Goal: Task Accomplishment & Management: Complete application form

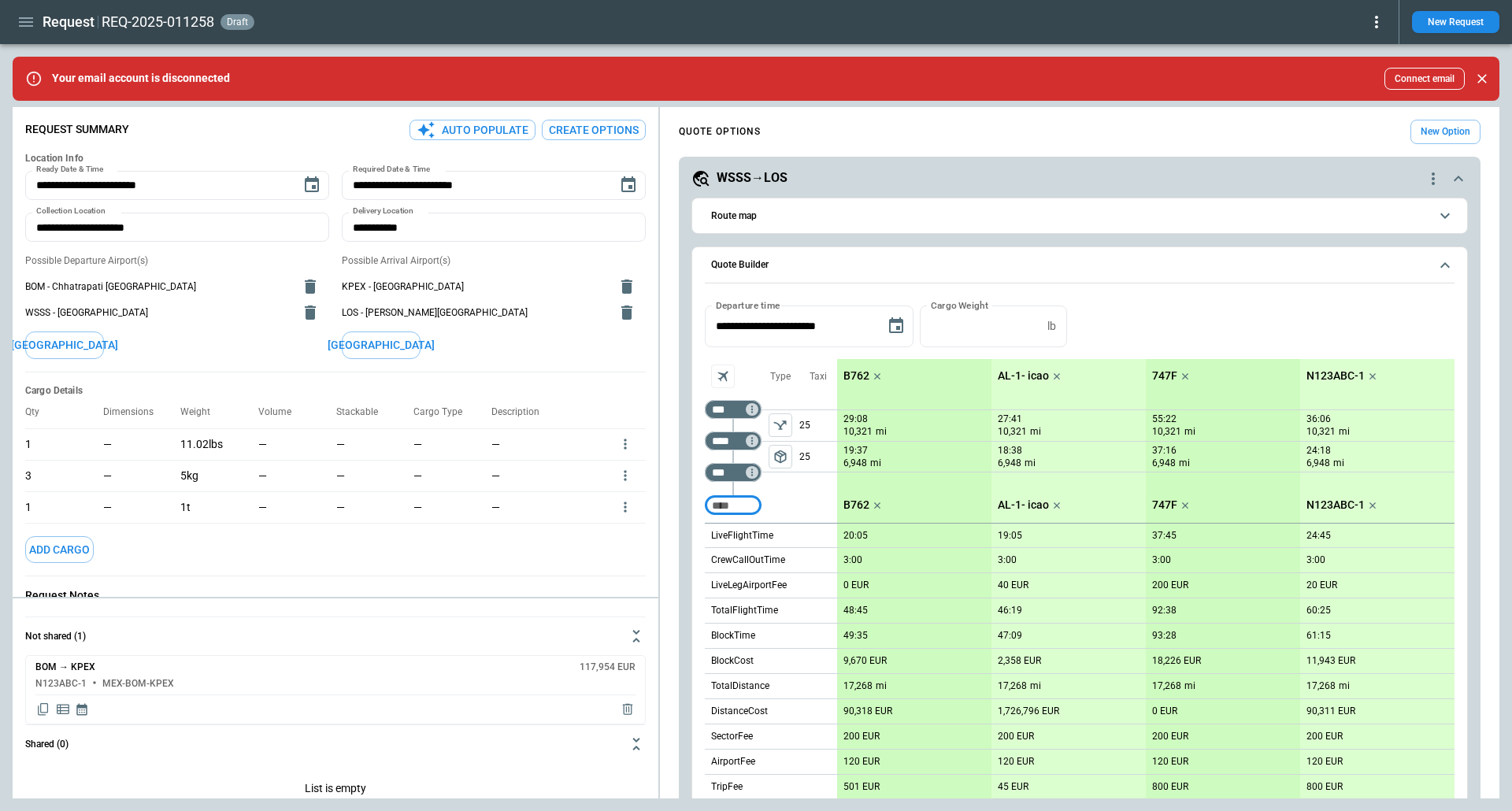
scroll to position [488, 0]
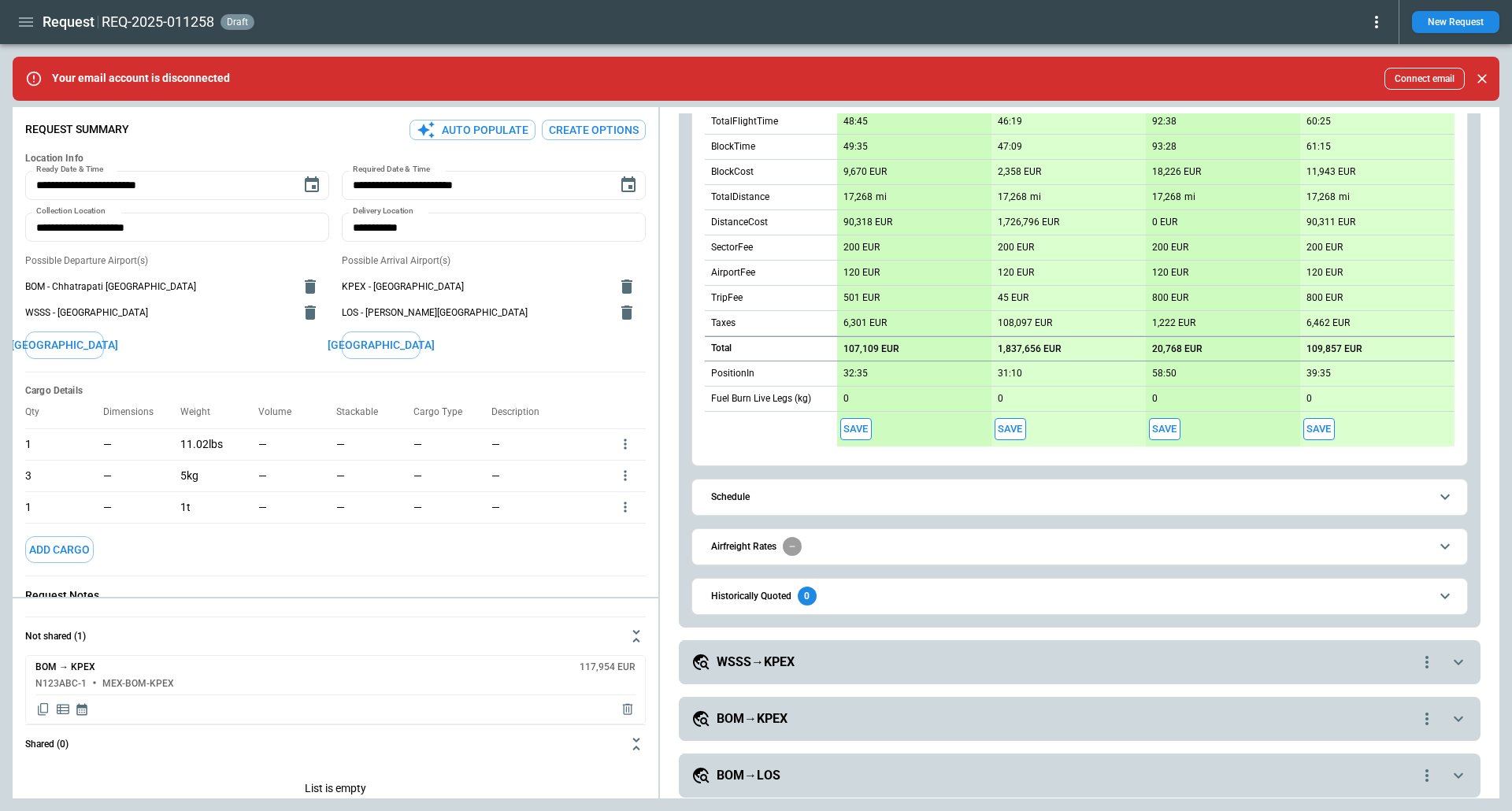
click at [800, 653] on div "WSSS→KPEX" at bounding box center [1054, 662] width 726 height 19
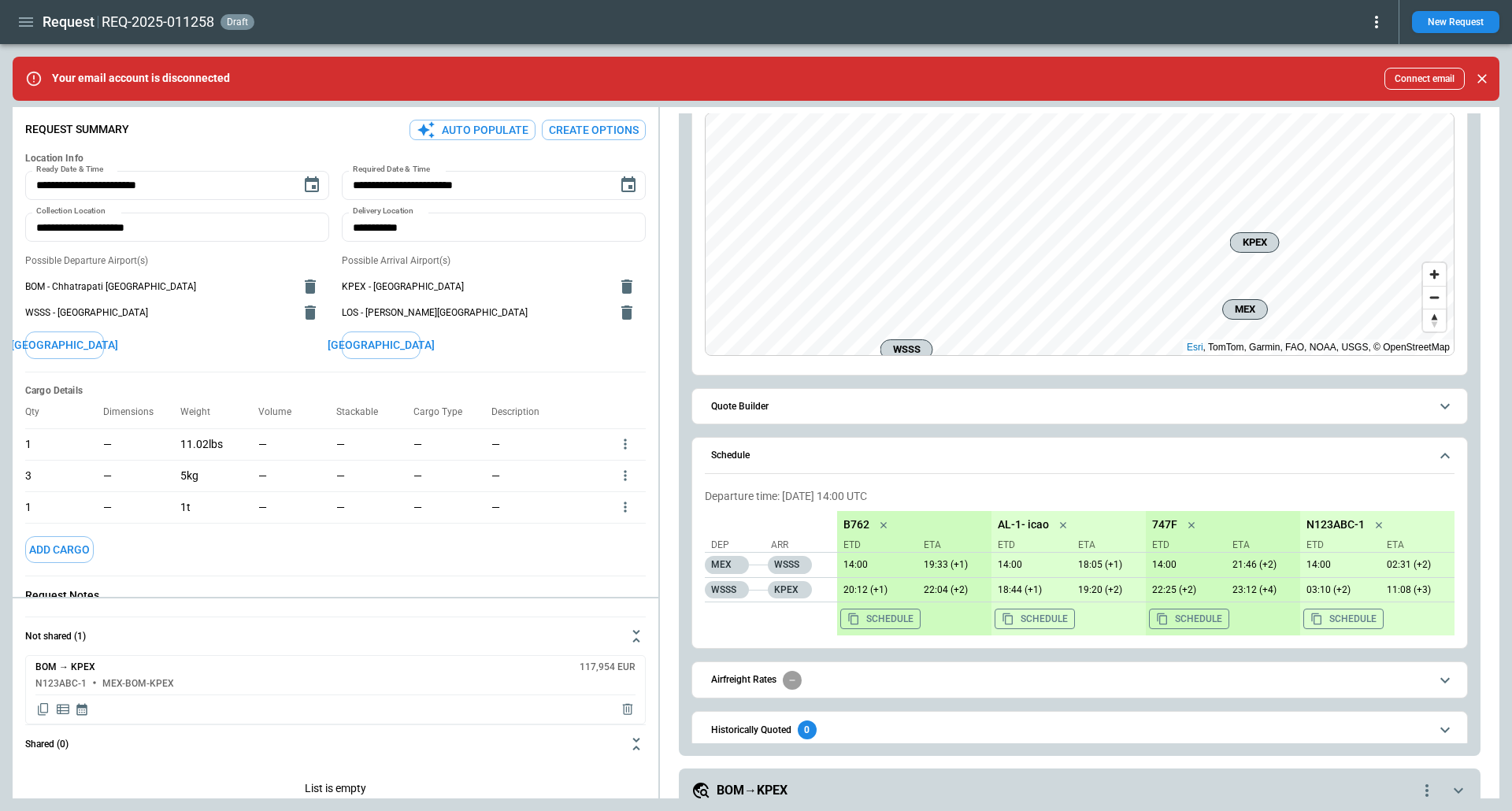
scroll to position [1182, 0]
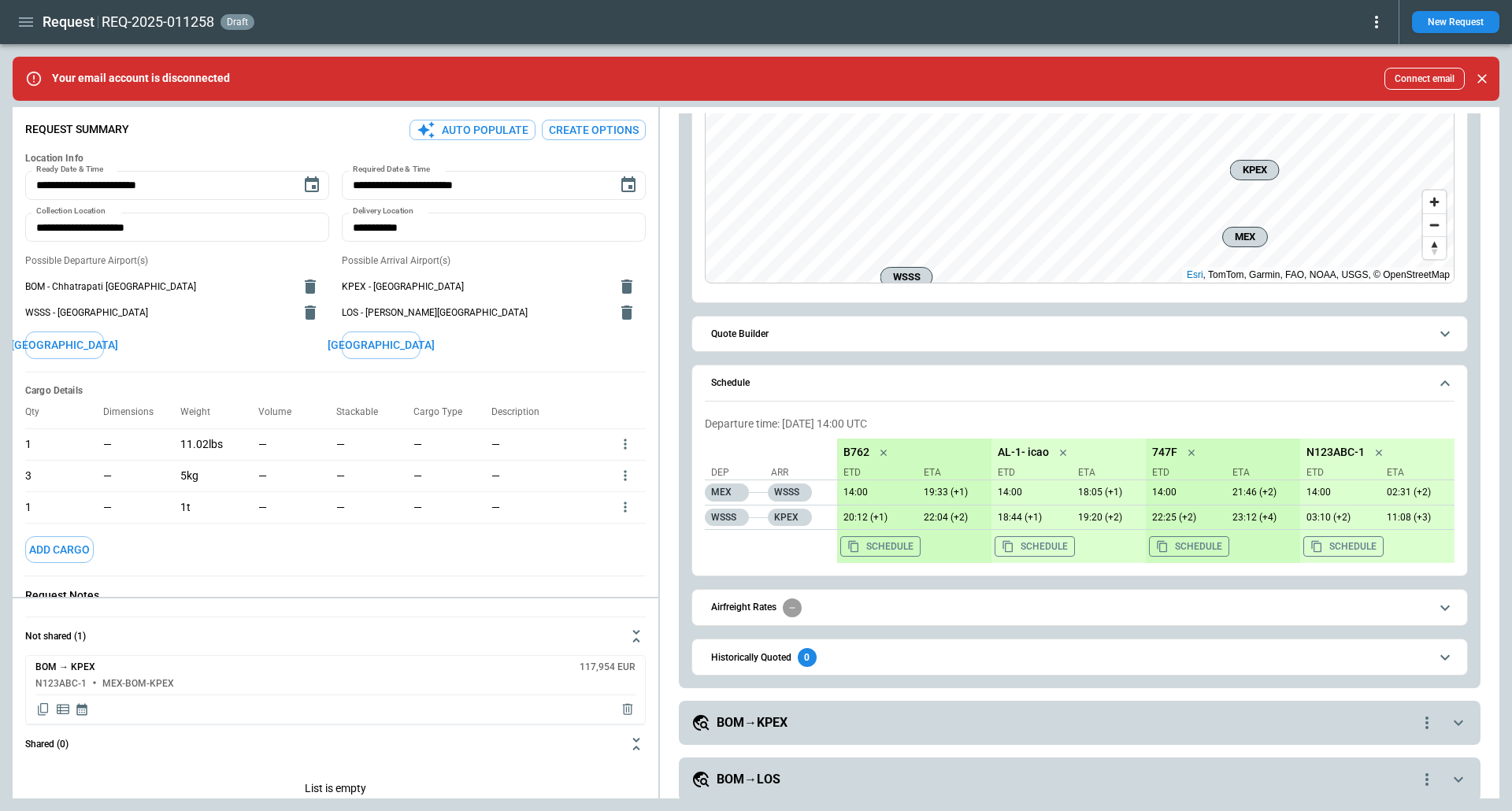
click at [756, 714] on h5 "BOM→KPEX" at bounding box center [752, 722] width 71 height 17
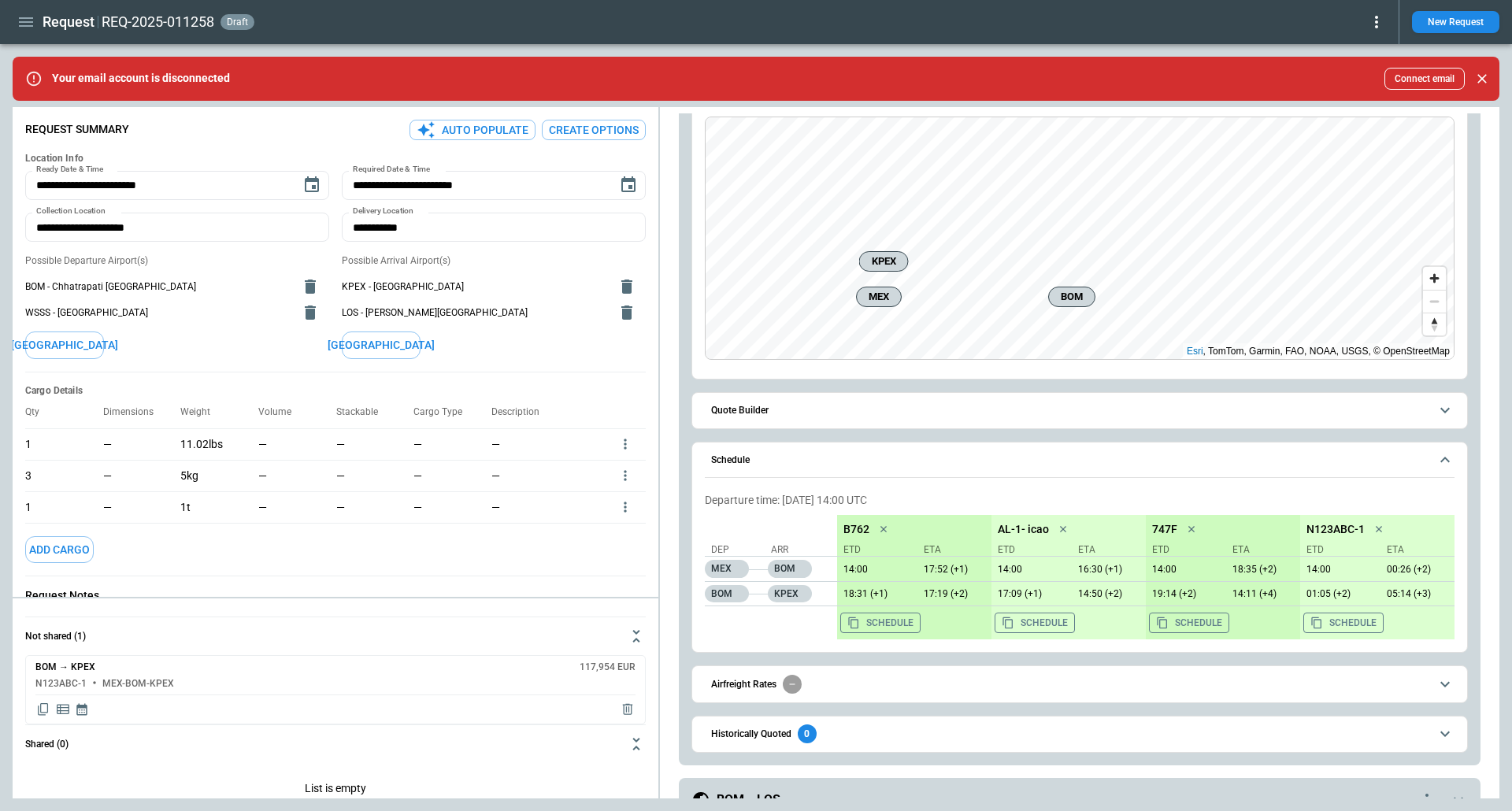
scroll to position [1875, 0]
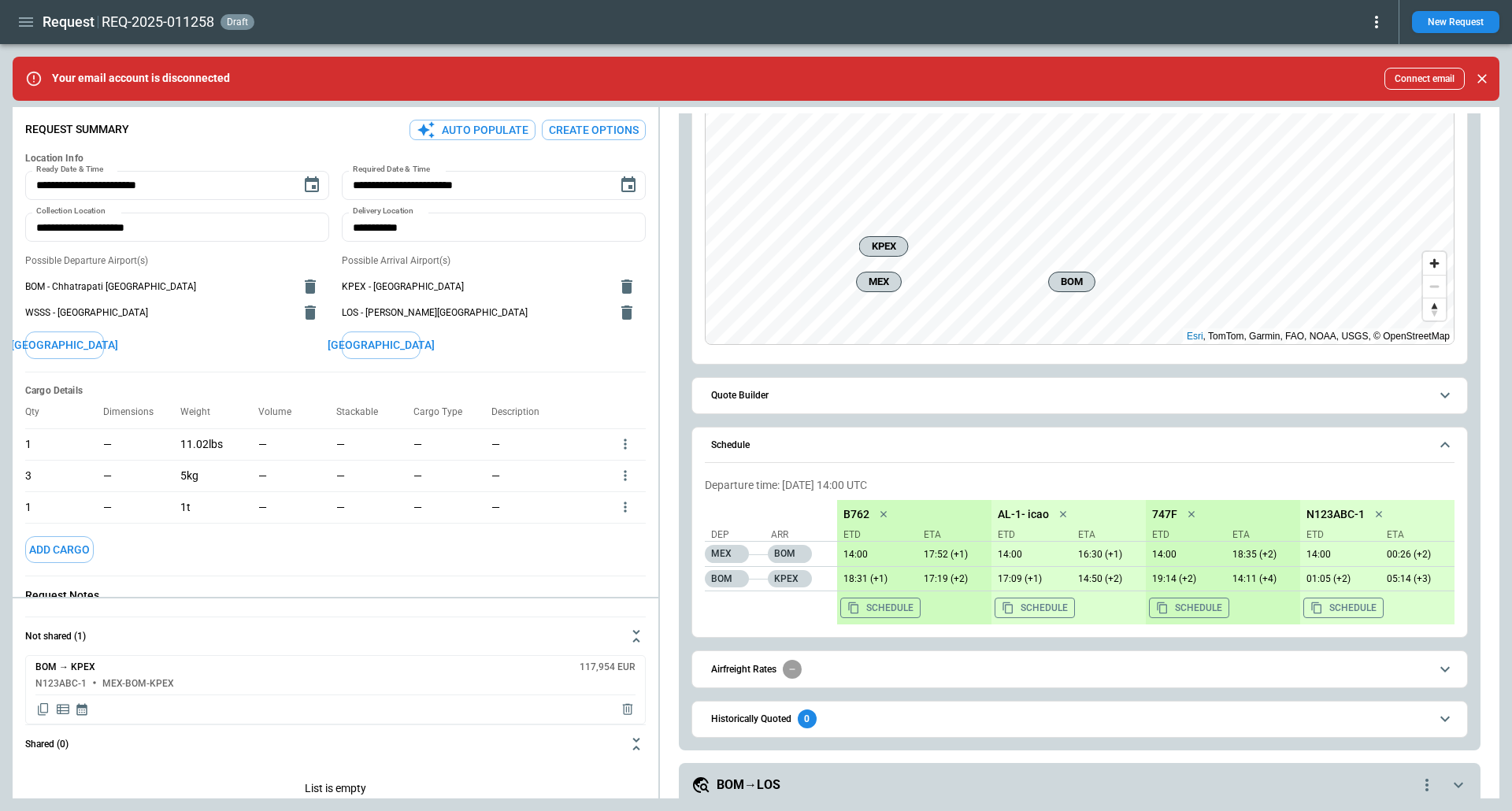
click at [758, 776] on h5 "BOM→LOS" at bounding box center [749, 784] width 64 height 17
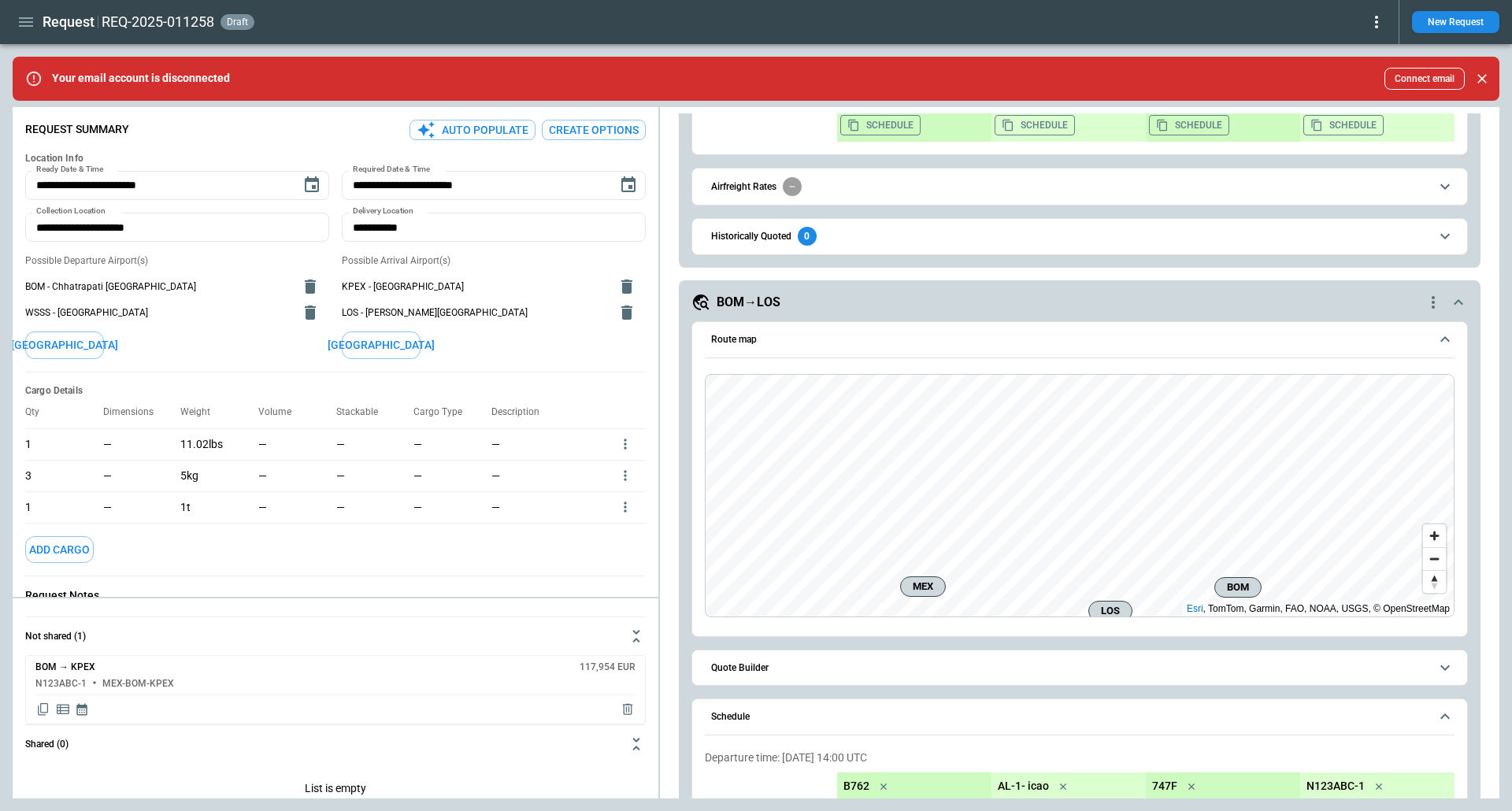
scroll to position [2568, 0]
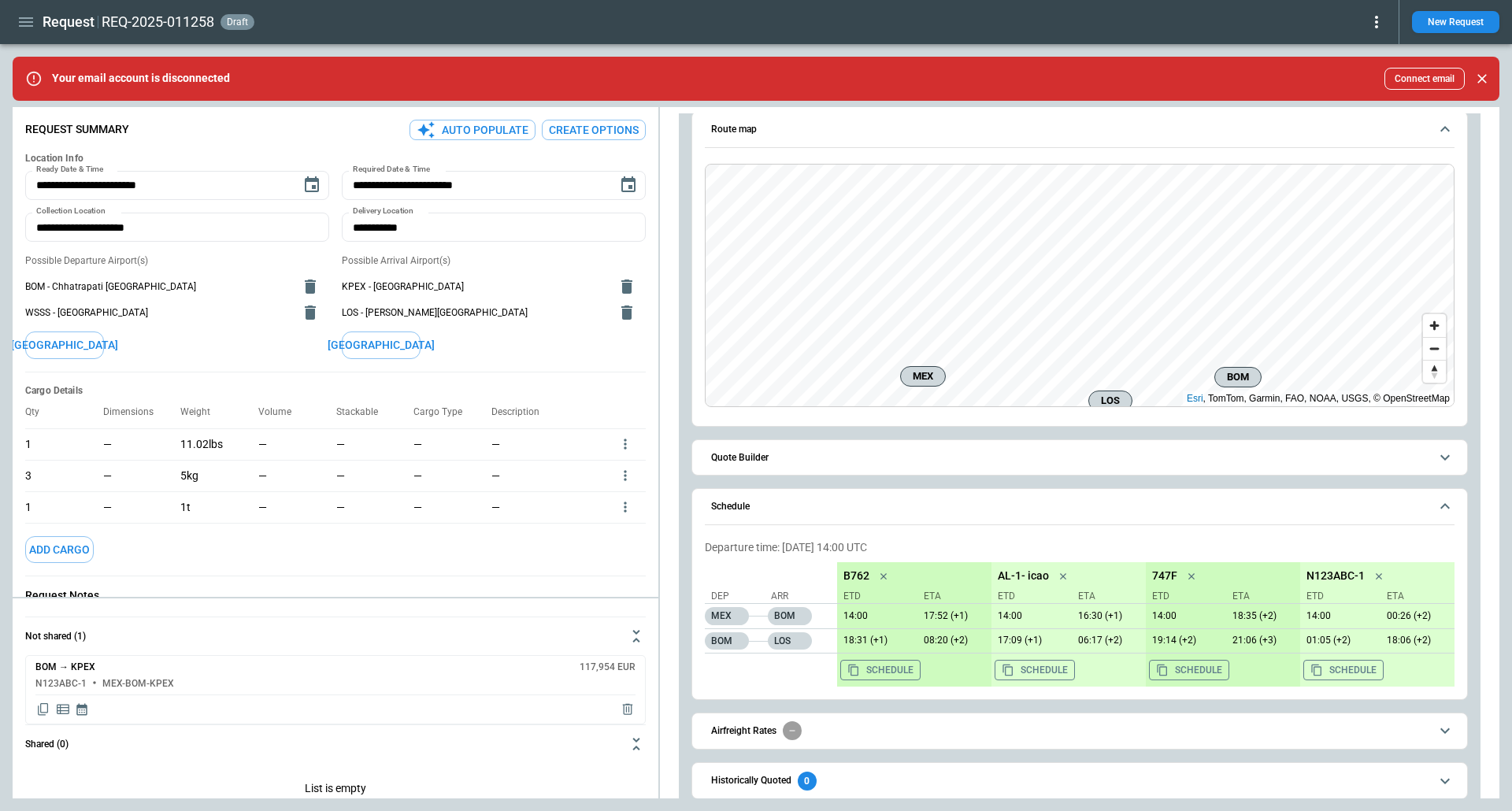
click at [24, 19] on icon "button" at bounding box center [26, 22] width 19 height 19
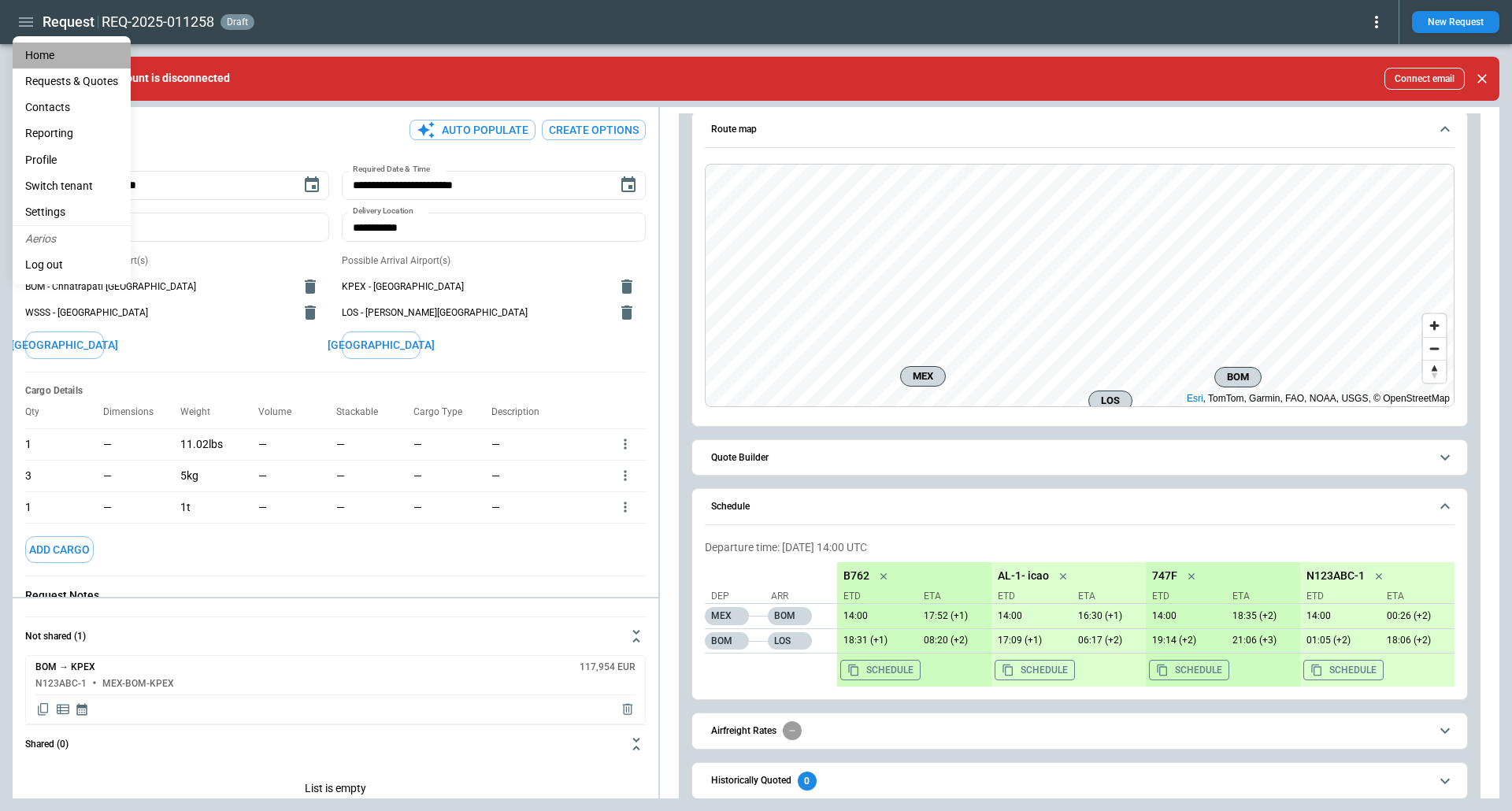
click at [44, 48] on li "Home" at bounding box center [72, 55] width 118 height 26
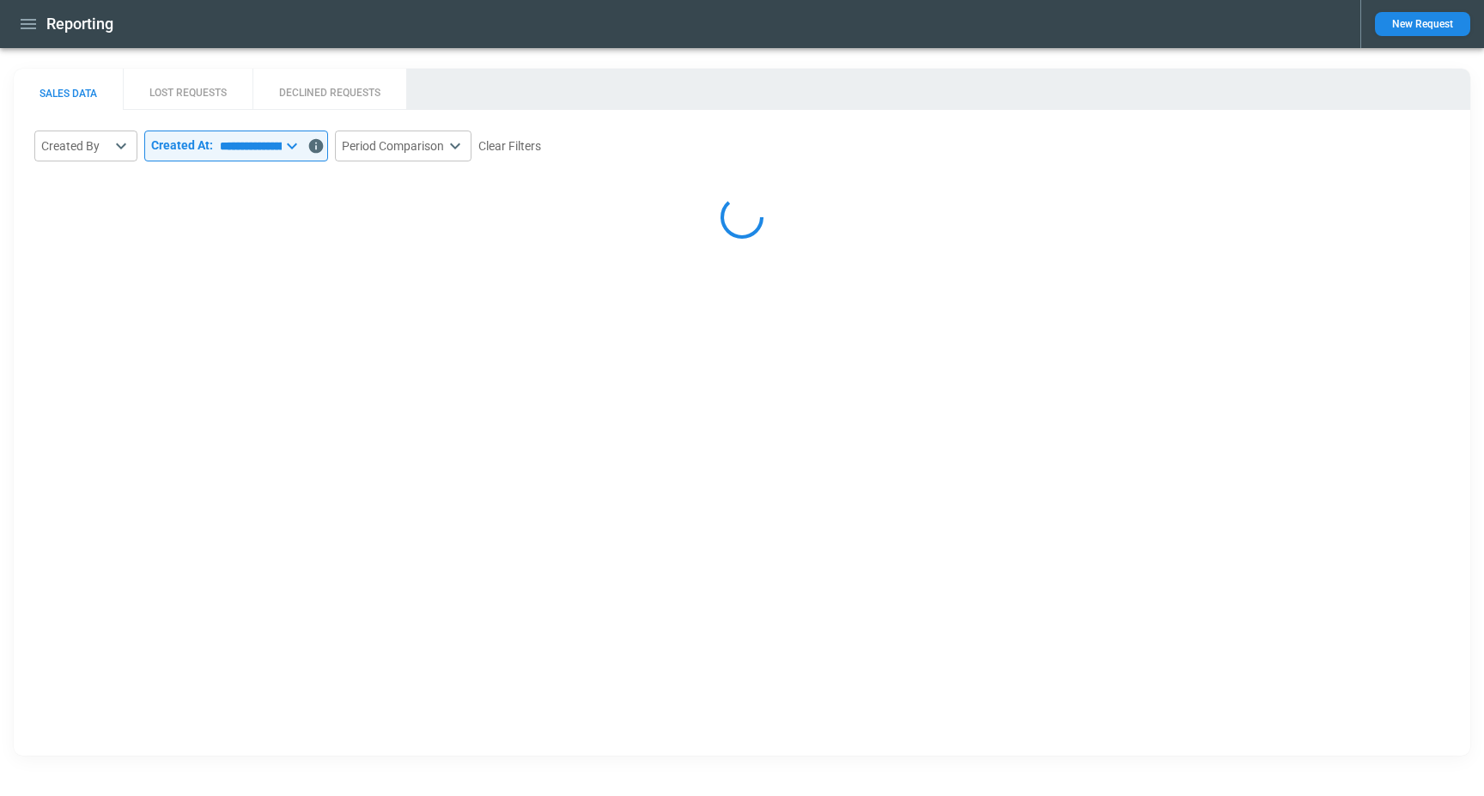
click at [50, 84] on button "SALES DATA" at bounding box center [68, 89] width 109 height 41
click at [31, 21] on icon "button" at bounding box center [28, 24] width 21 height 21
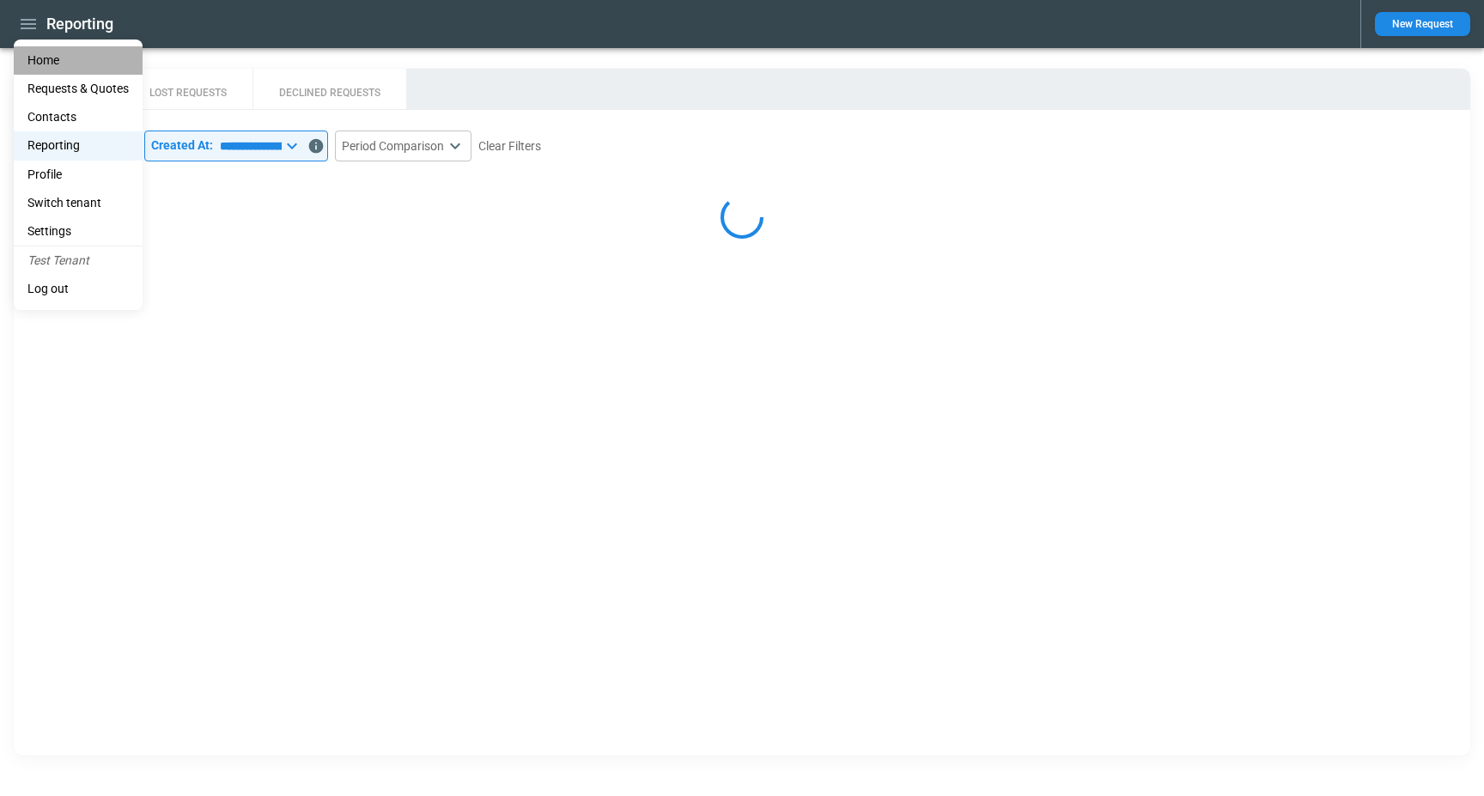
click at [58, 56] on li "Home" at bounding box center [78, 60] width 129 height 28
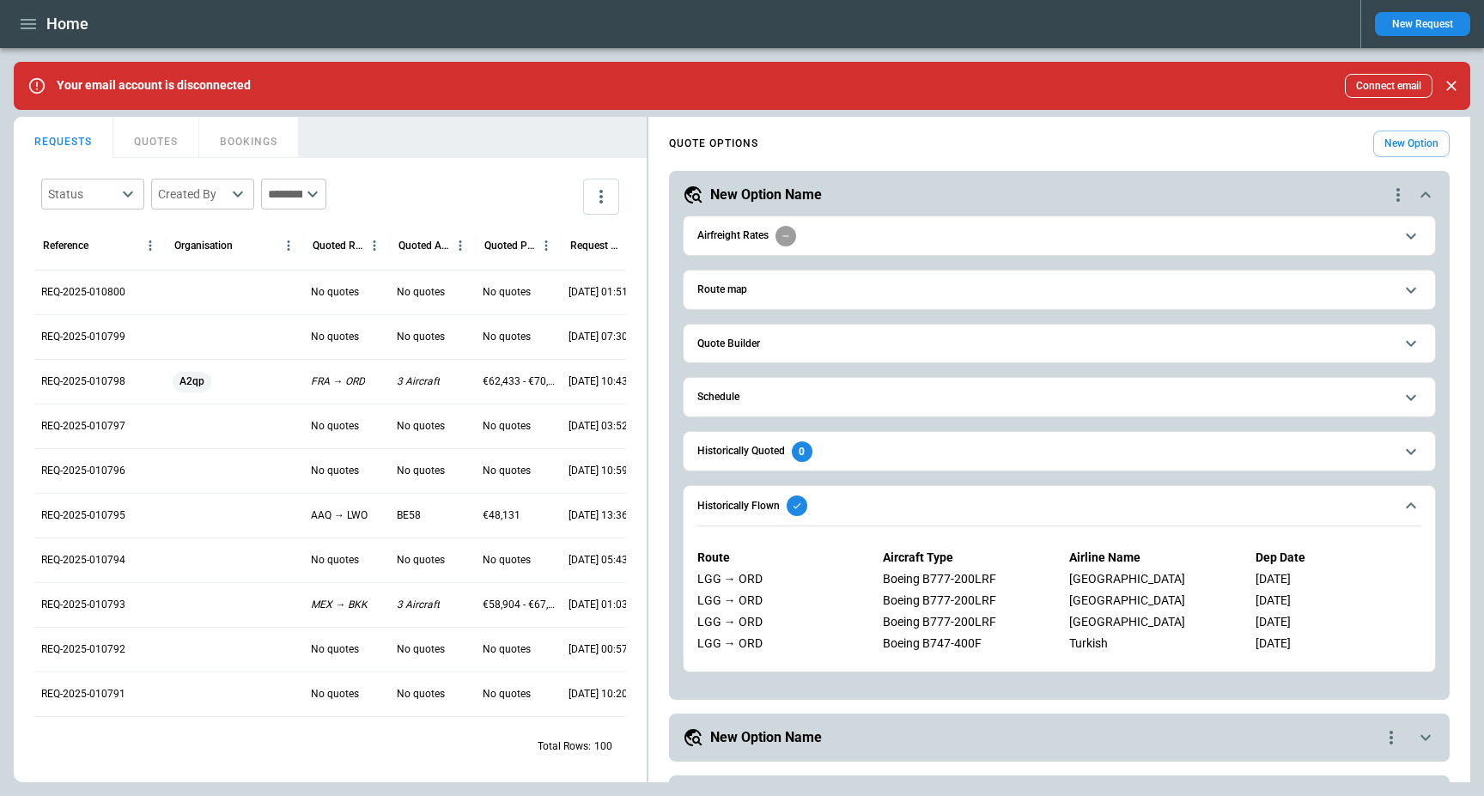
click at [805, 292] on span "Route map" at bounding box center [1046, 289] width 697 height 11
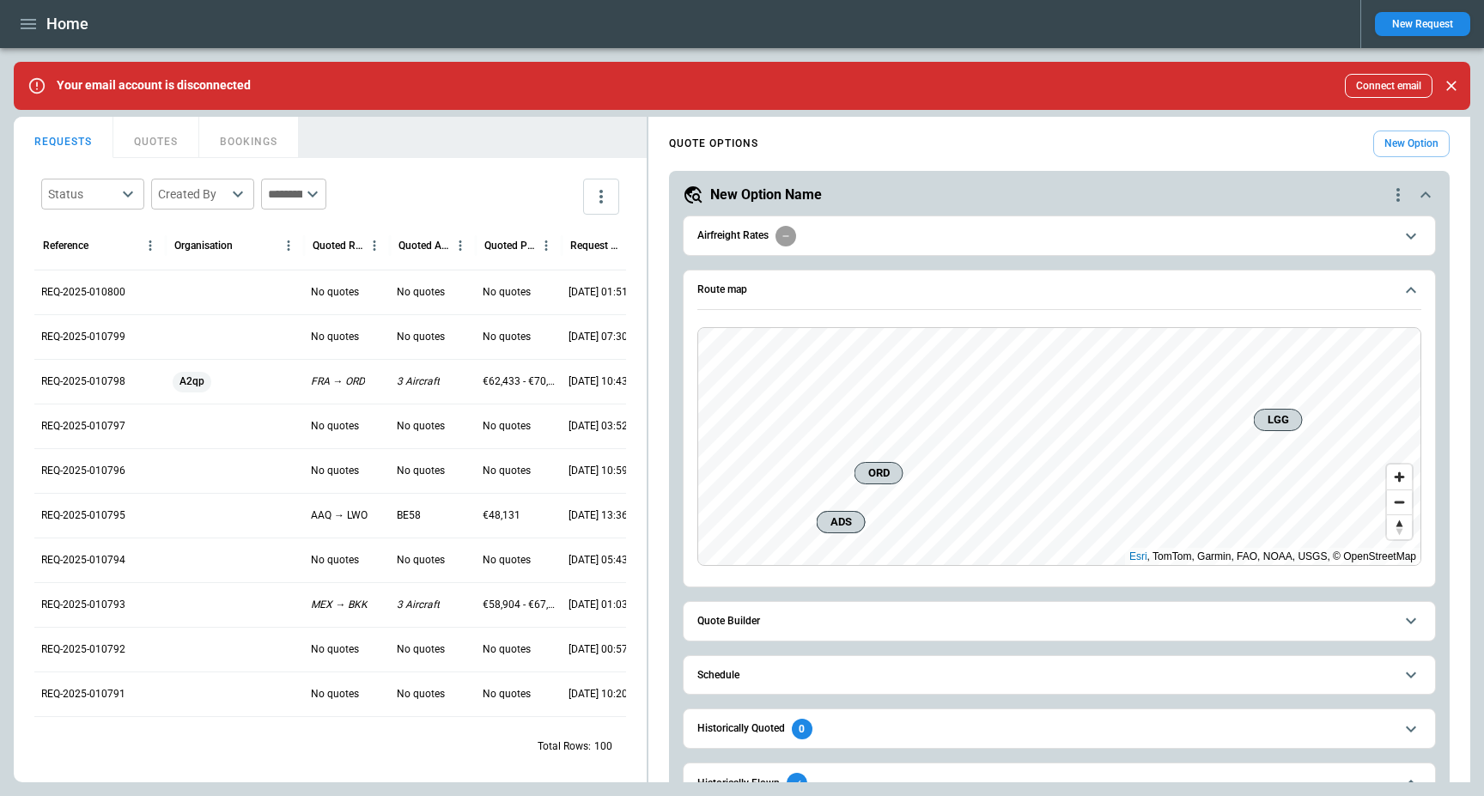
click at [805, 292] on span "Route map" at bounding box center [1046, 289] width 697 height 11
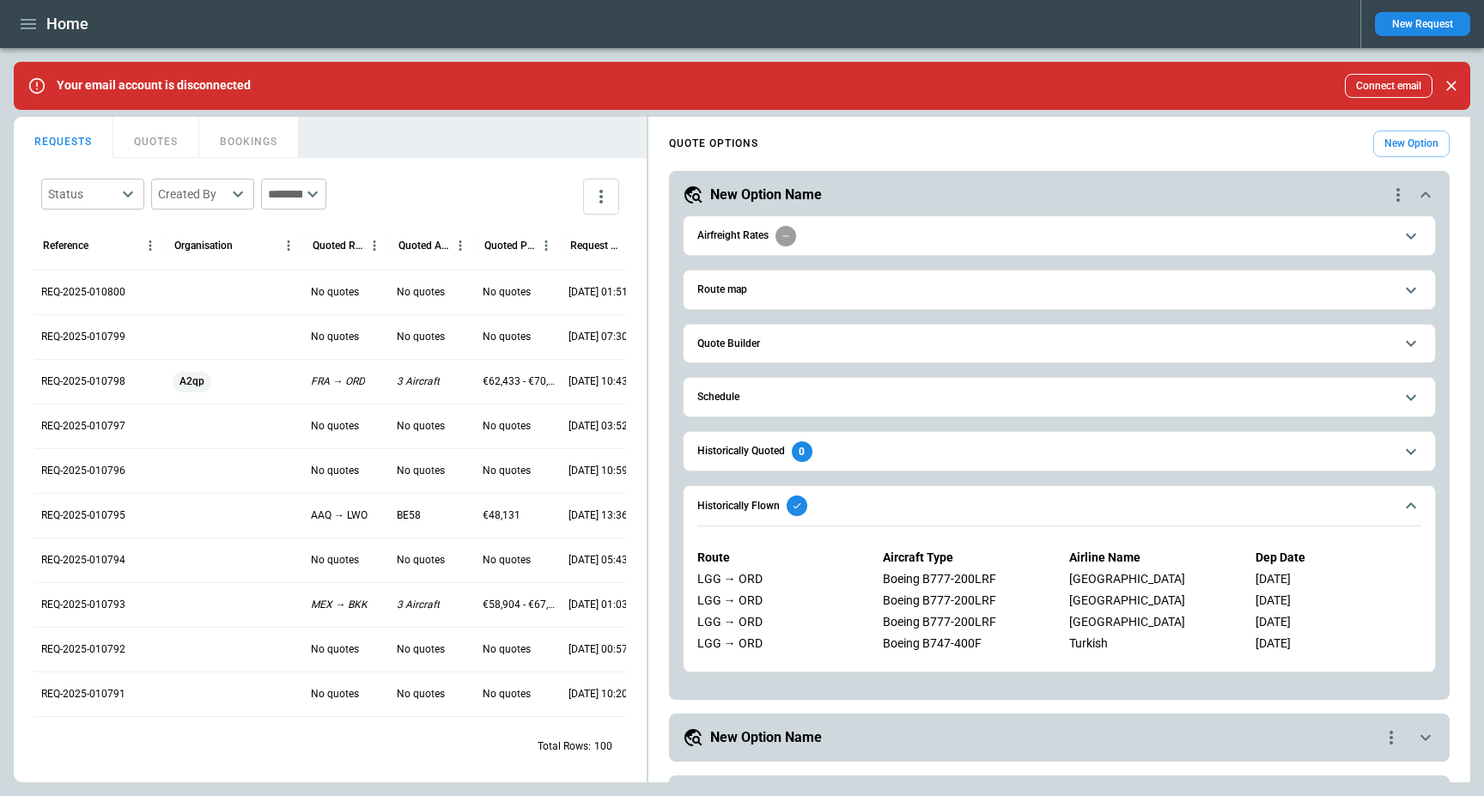
click at [837, 497] on span "Historically Flown" at bounding box center [1046, 506] width 697 height 21
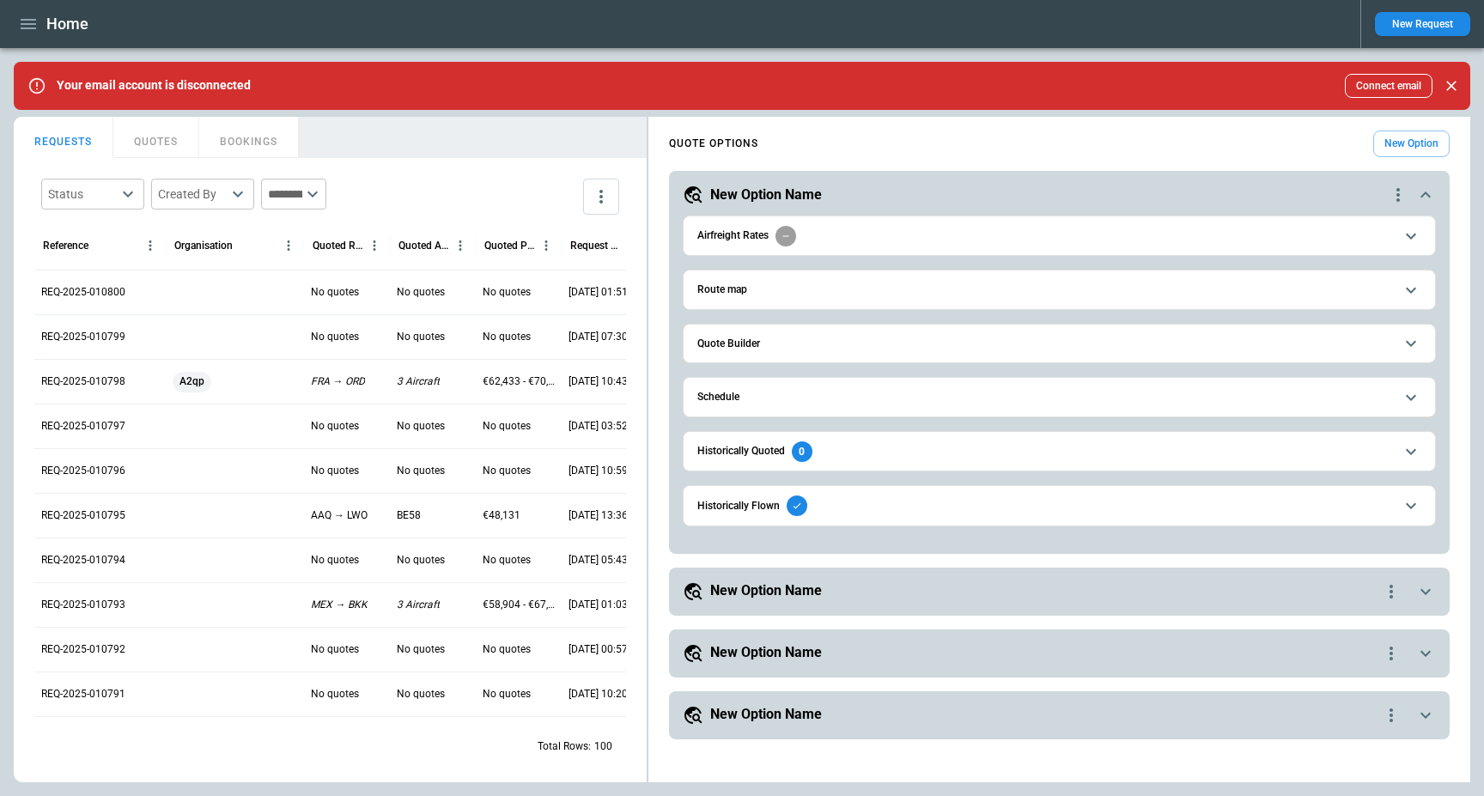
click at [786, 588] on h5 "New Option Name" at bounding box center [766, 591] width 112 height 19
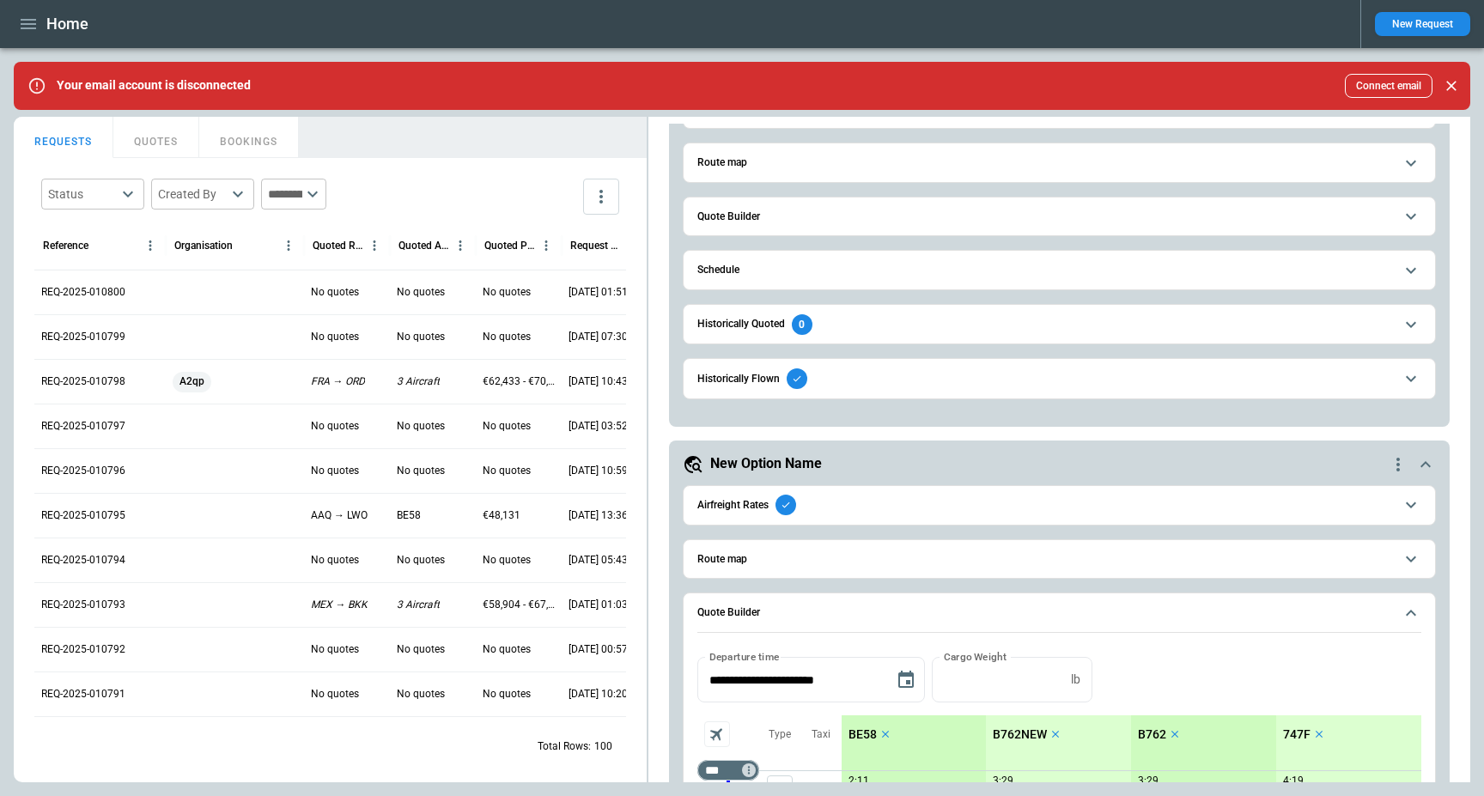
scroll to position [274, 0]
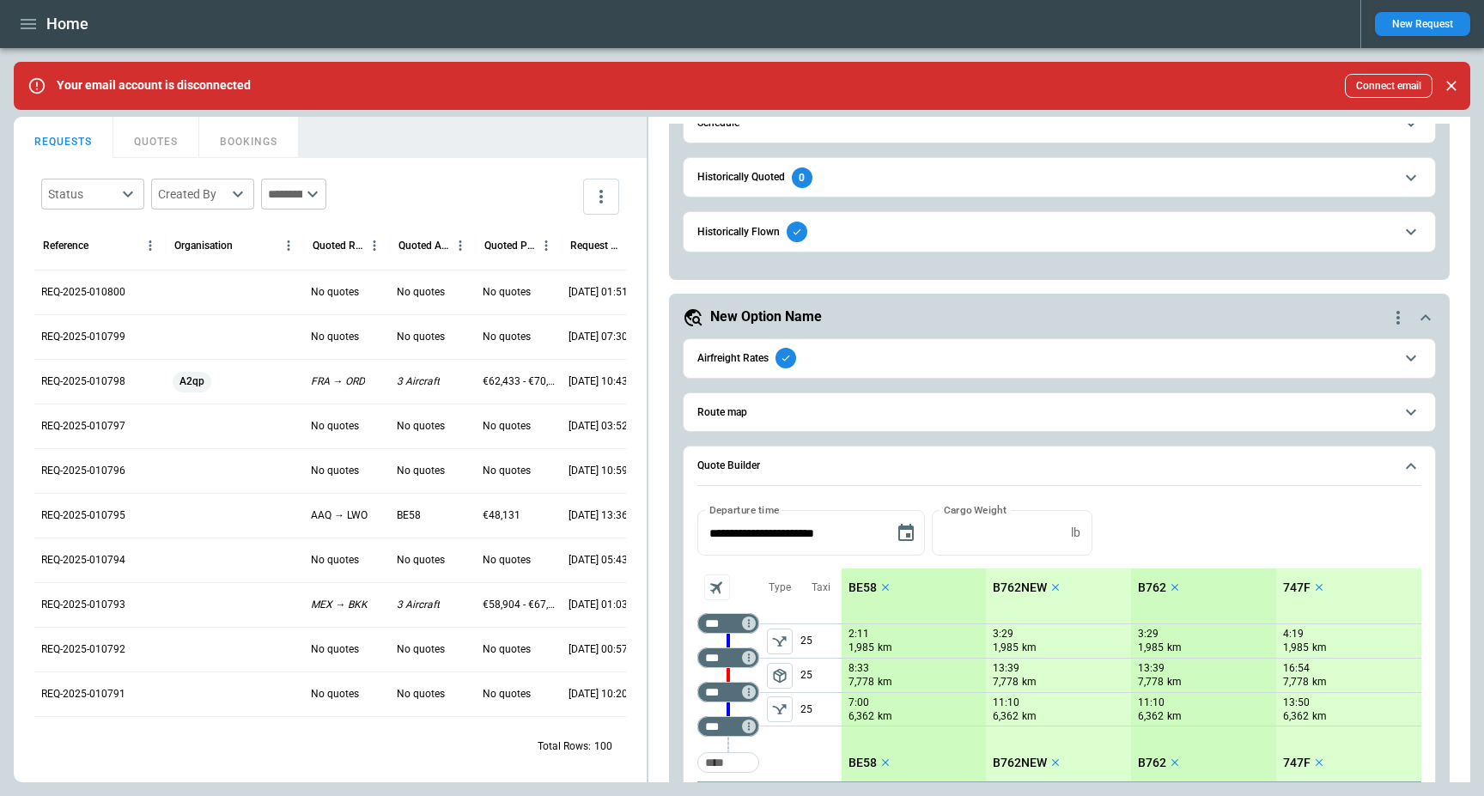
click at [800, 415] on span "Route map" at bounding box center [1046, 412] width 697 height 11
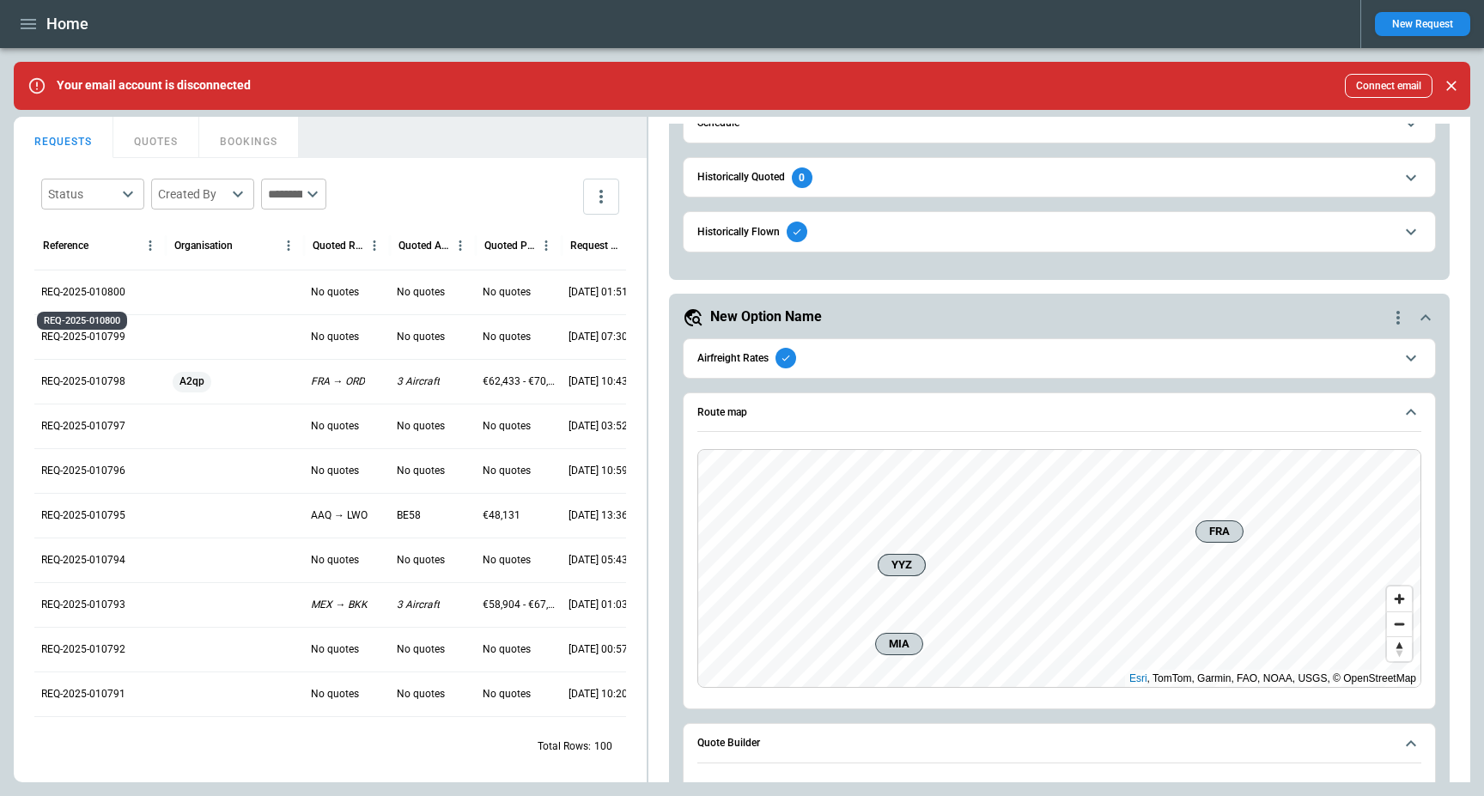
click at [109, 298] on p "REQ-2025-010800" at bounding box center [83, 292] width 84 height 15
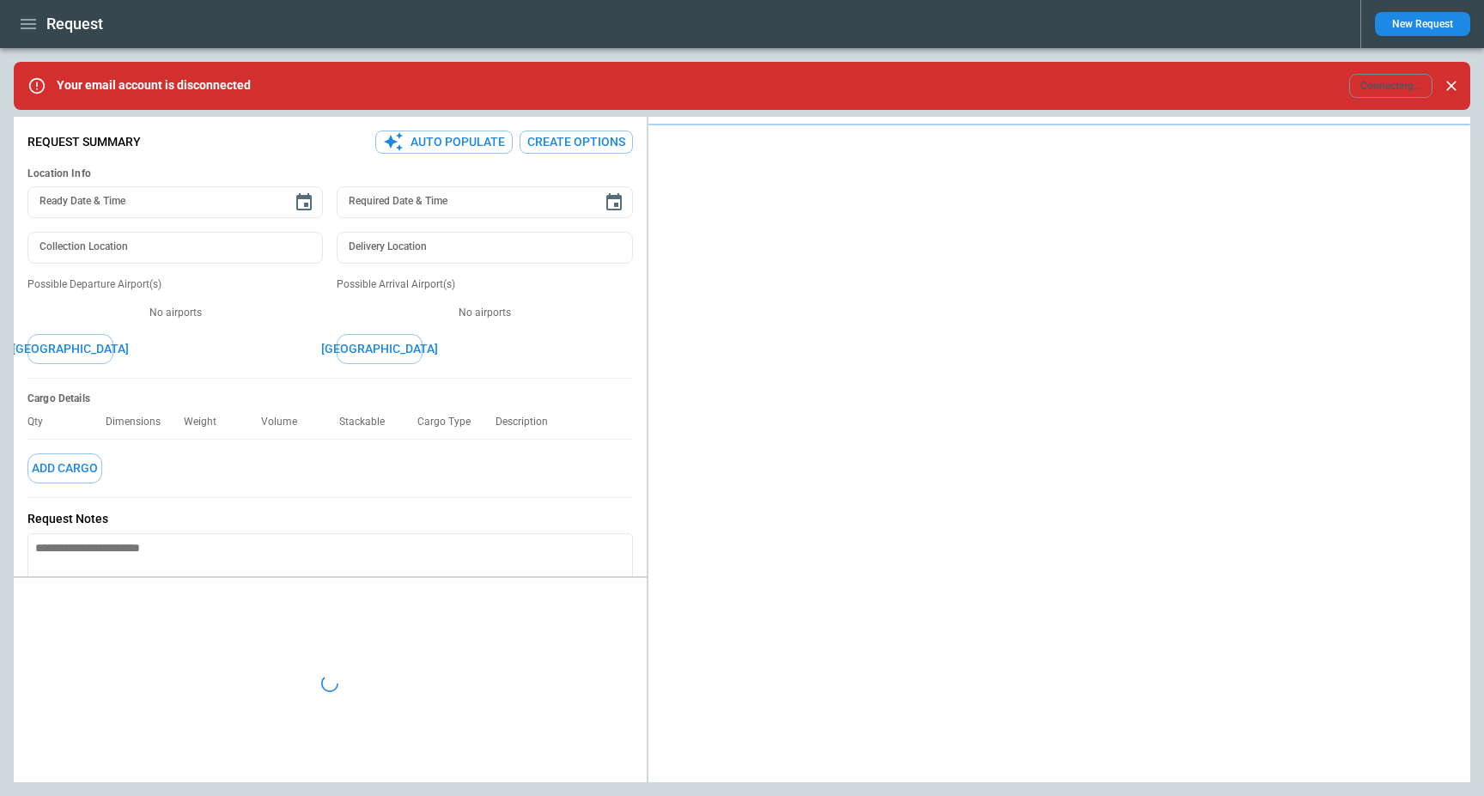
type textarea "*"
type input "***"
type input "********"
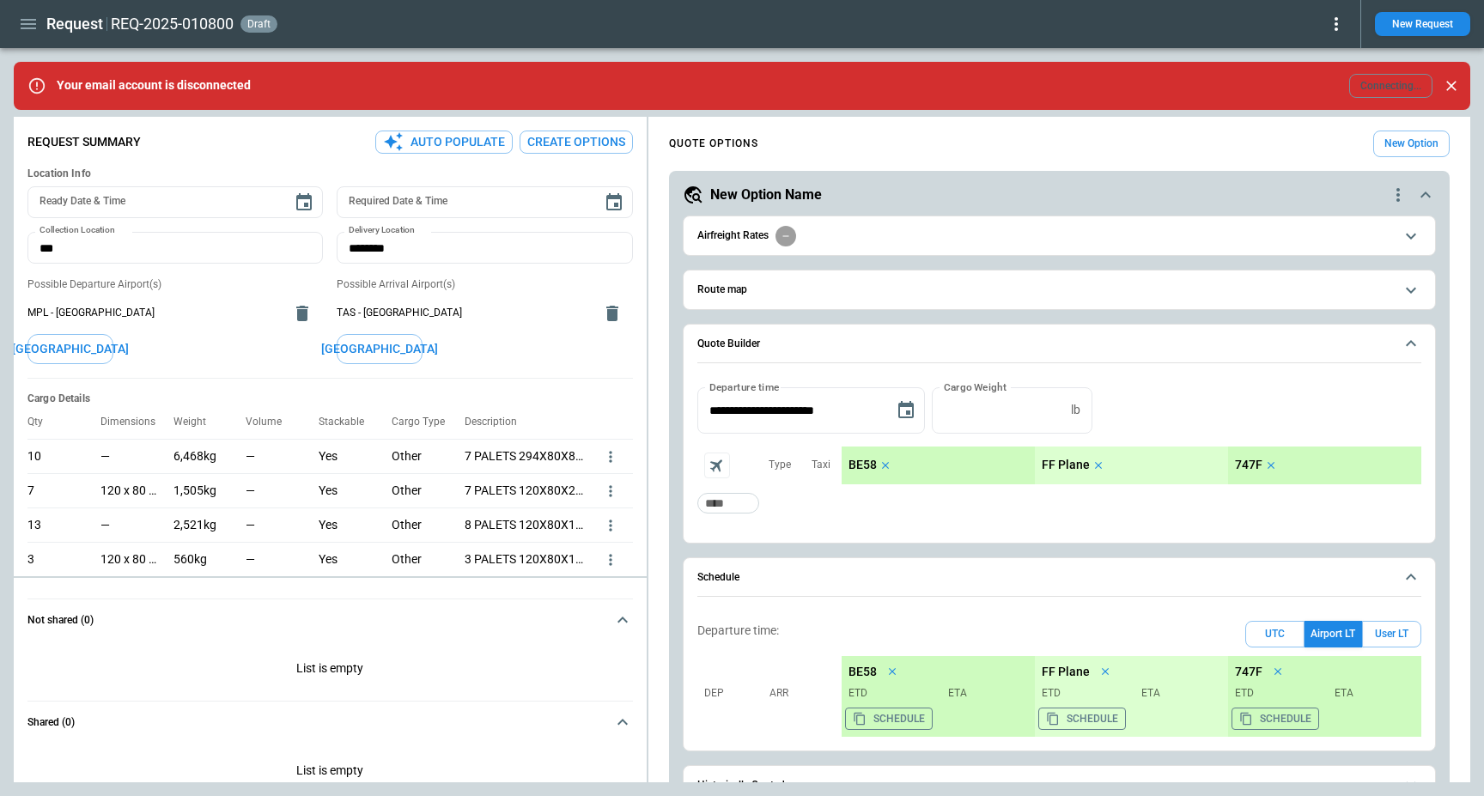
type textarea "*"
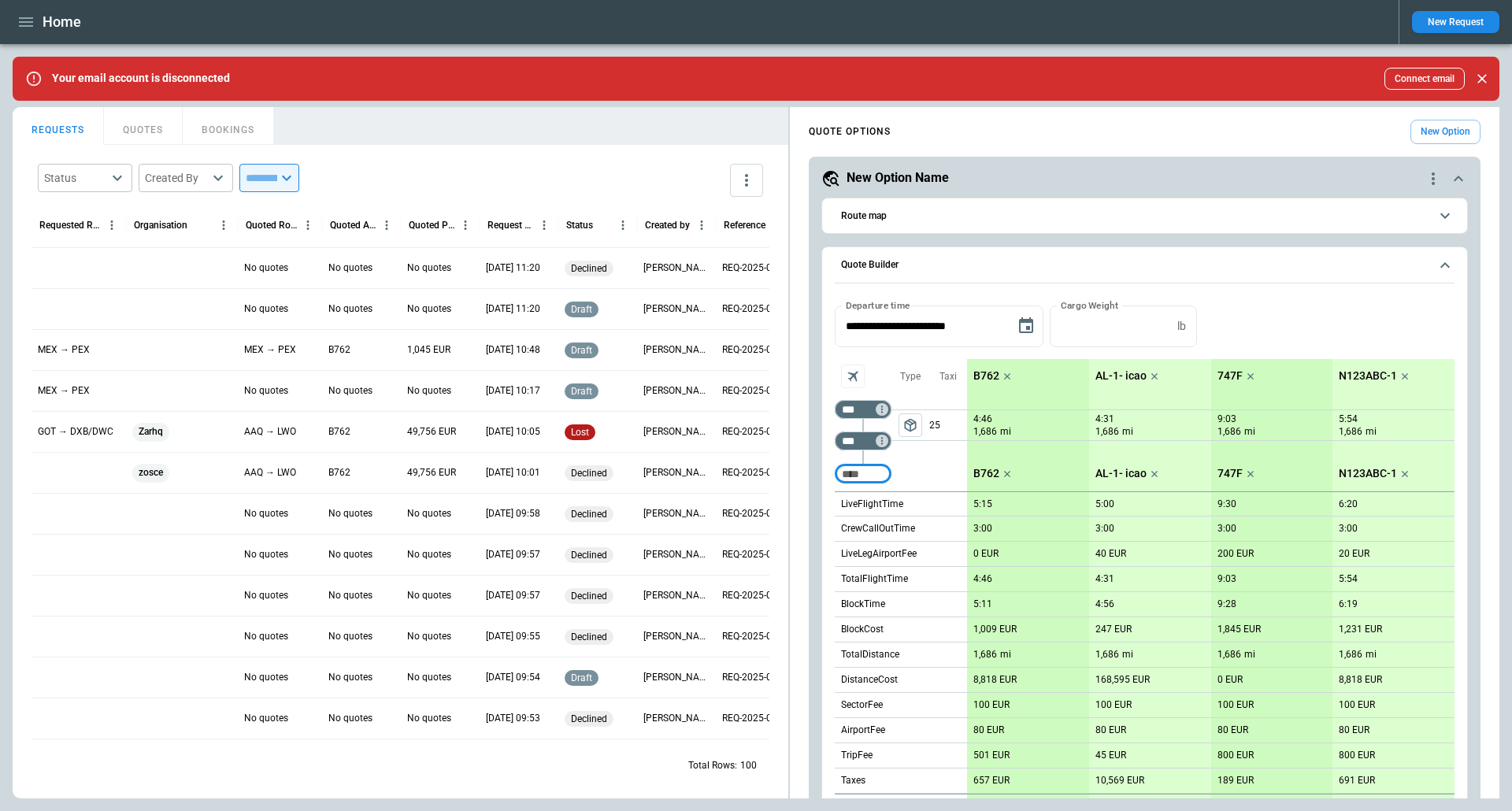
click at [86, 360] on div "MEX → PEX" at bounding box center [78, 349] width 94 height 41
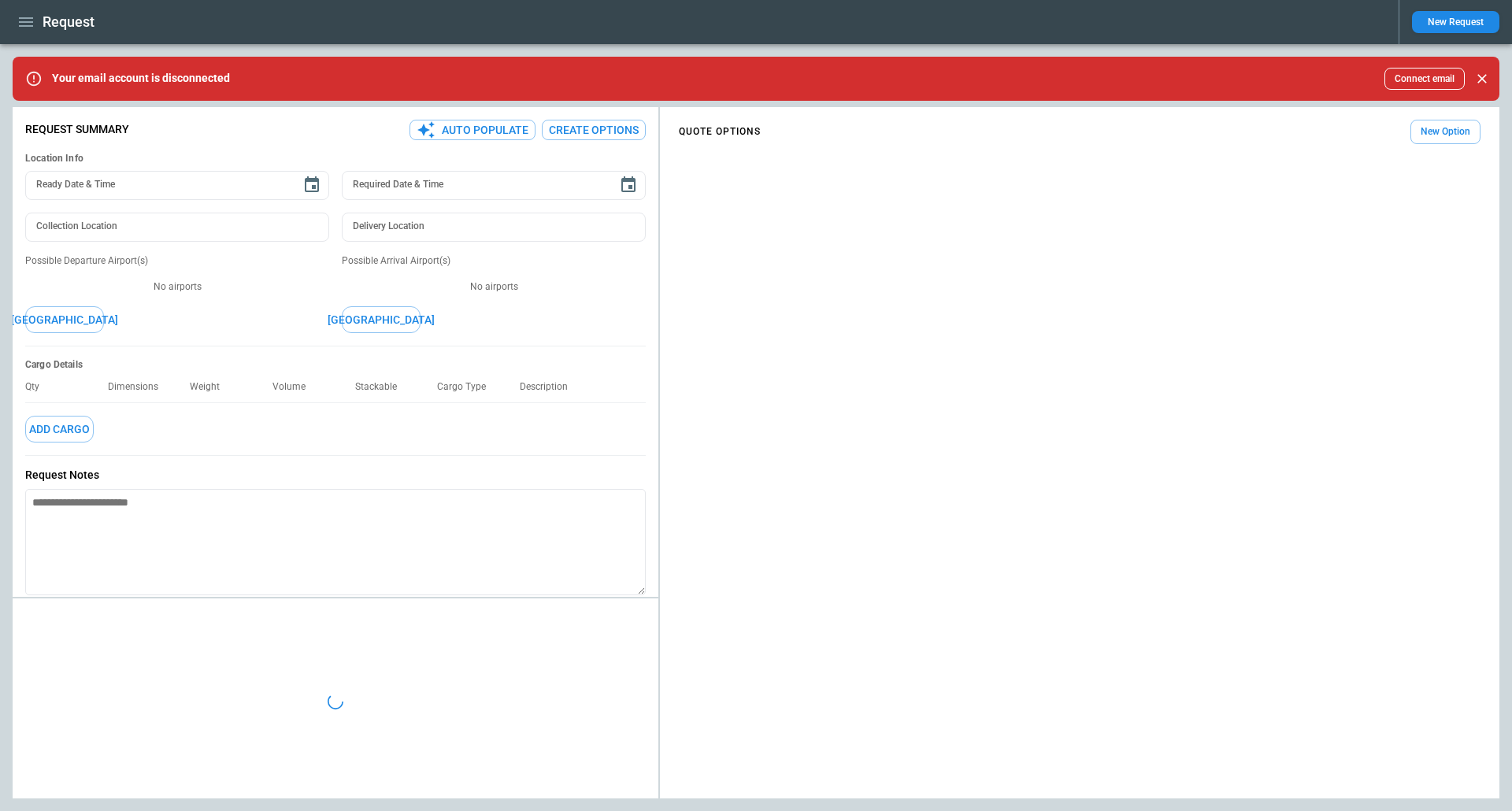
type input "**********"
type textarea "**********"
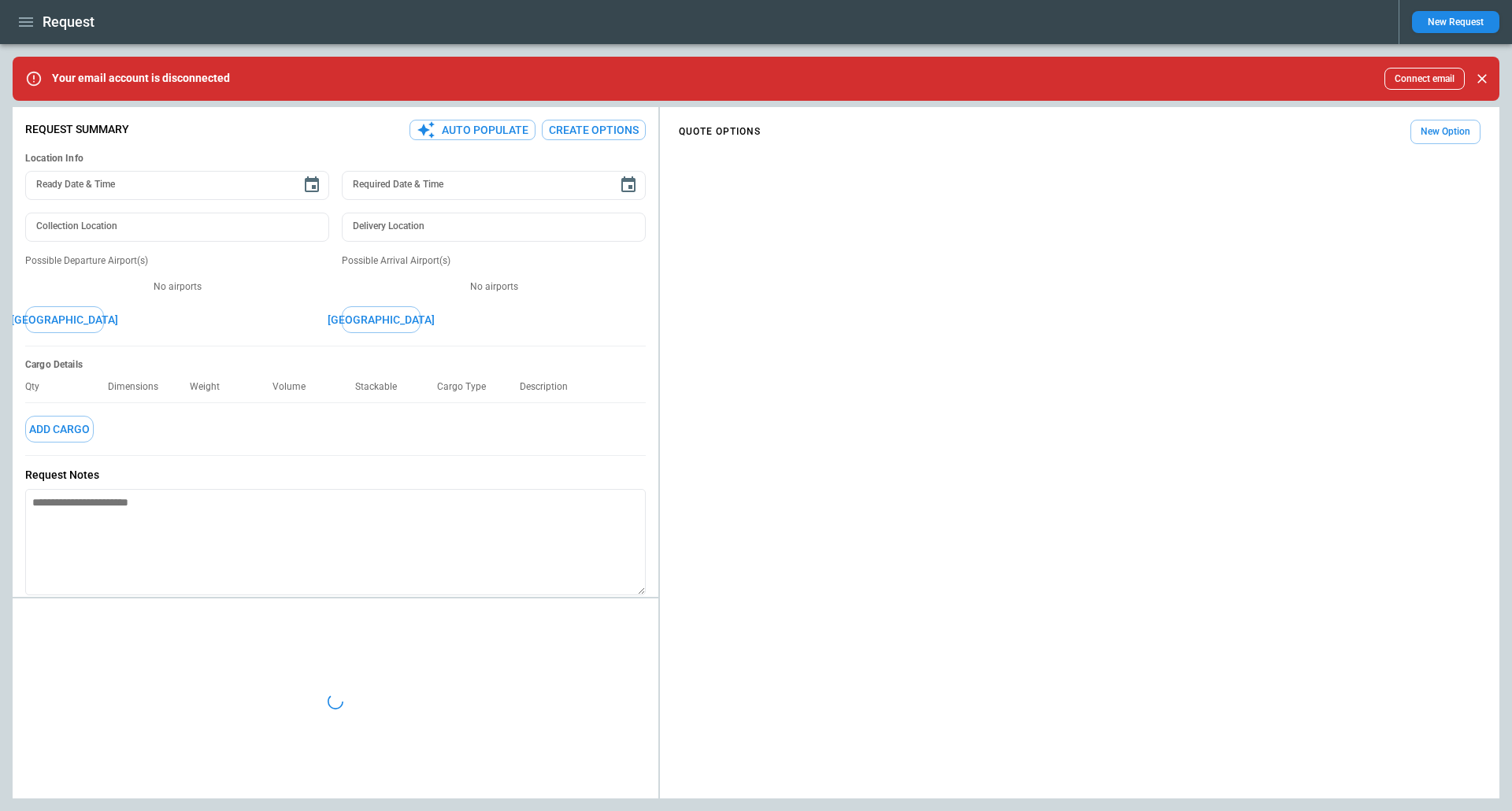
type textarea "*"
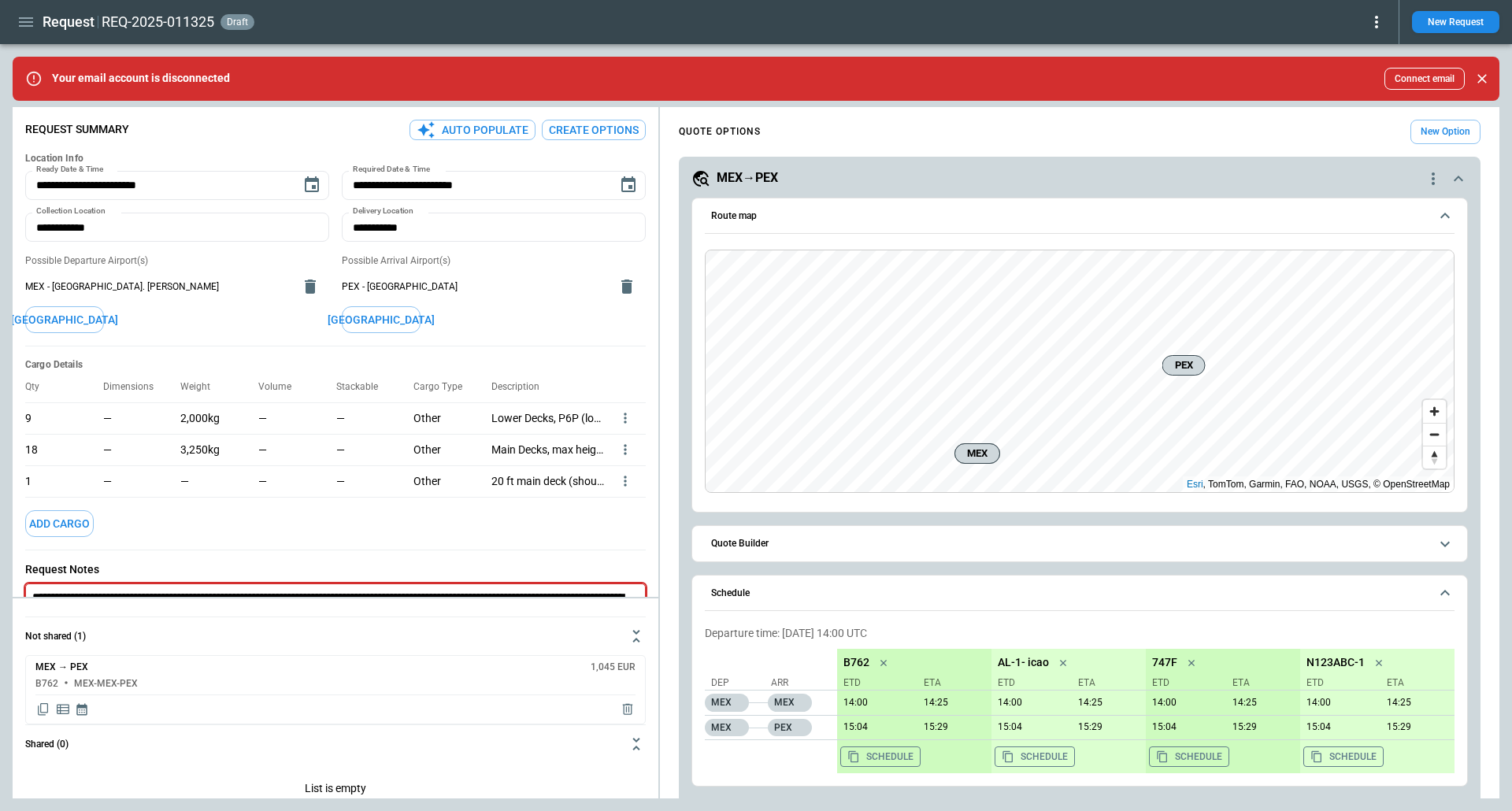
click at [1412, 179] on div "MEX→PEX" at bounding box center [1057, 179] width 733 height 19
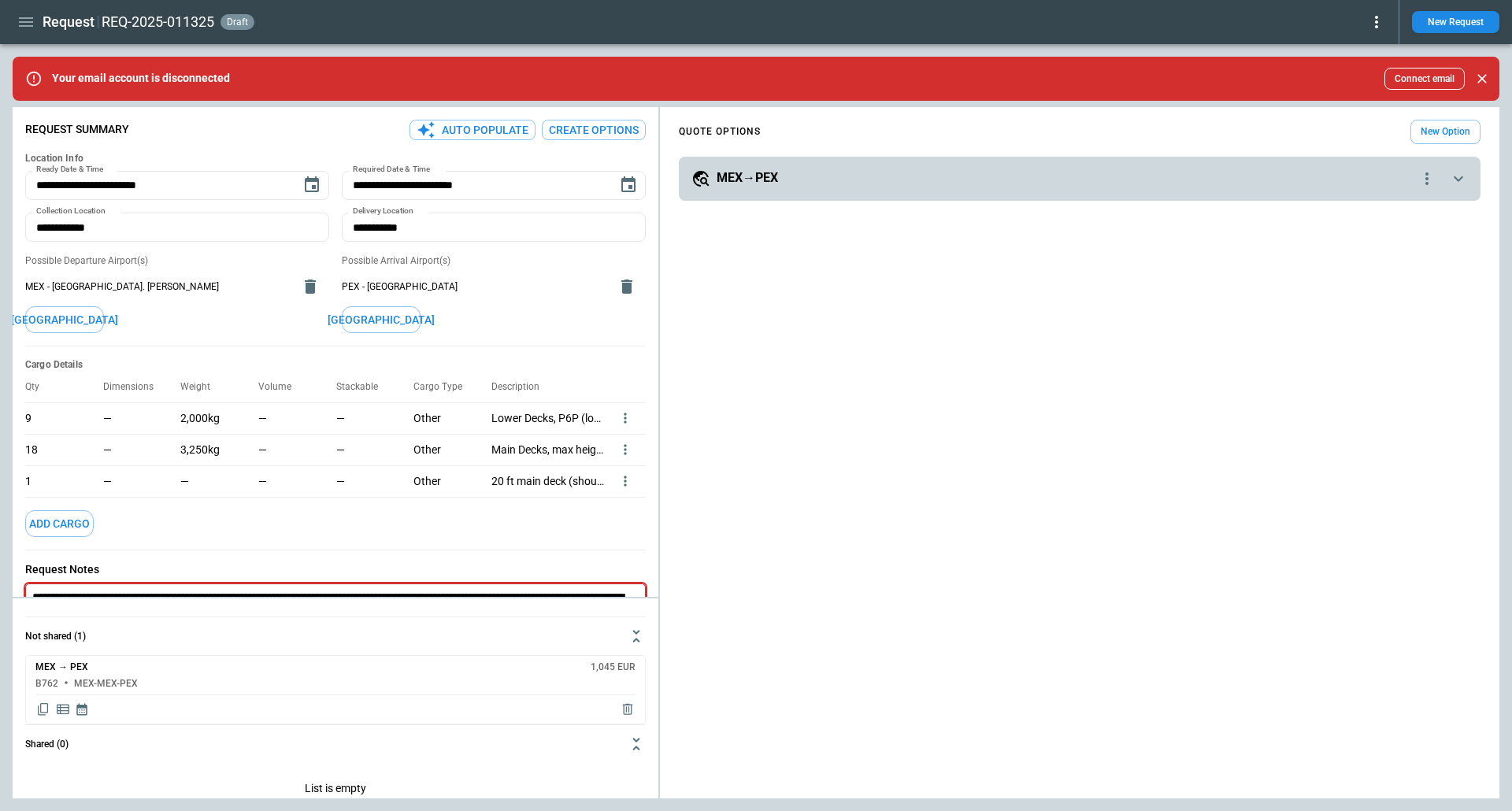
click at [1430, 173] on icon "quote-option-actions" at bounding box center [1427, 179] width 19 height 19
click at [899, 134] on div at bounding box center [756, 405] width 1512 height 811
click at [1475, 77] on icon "Close" at bounding box center [1482, 78] width 16 height 16
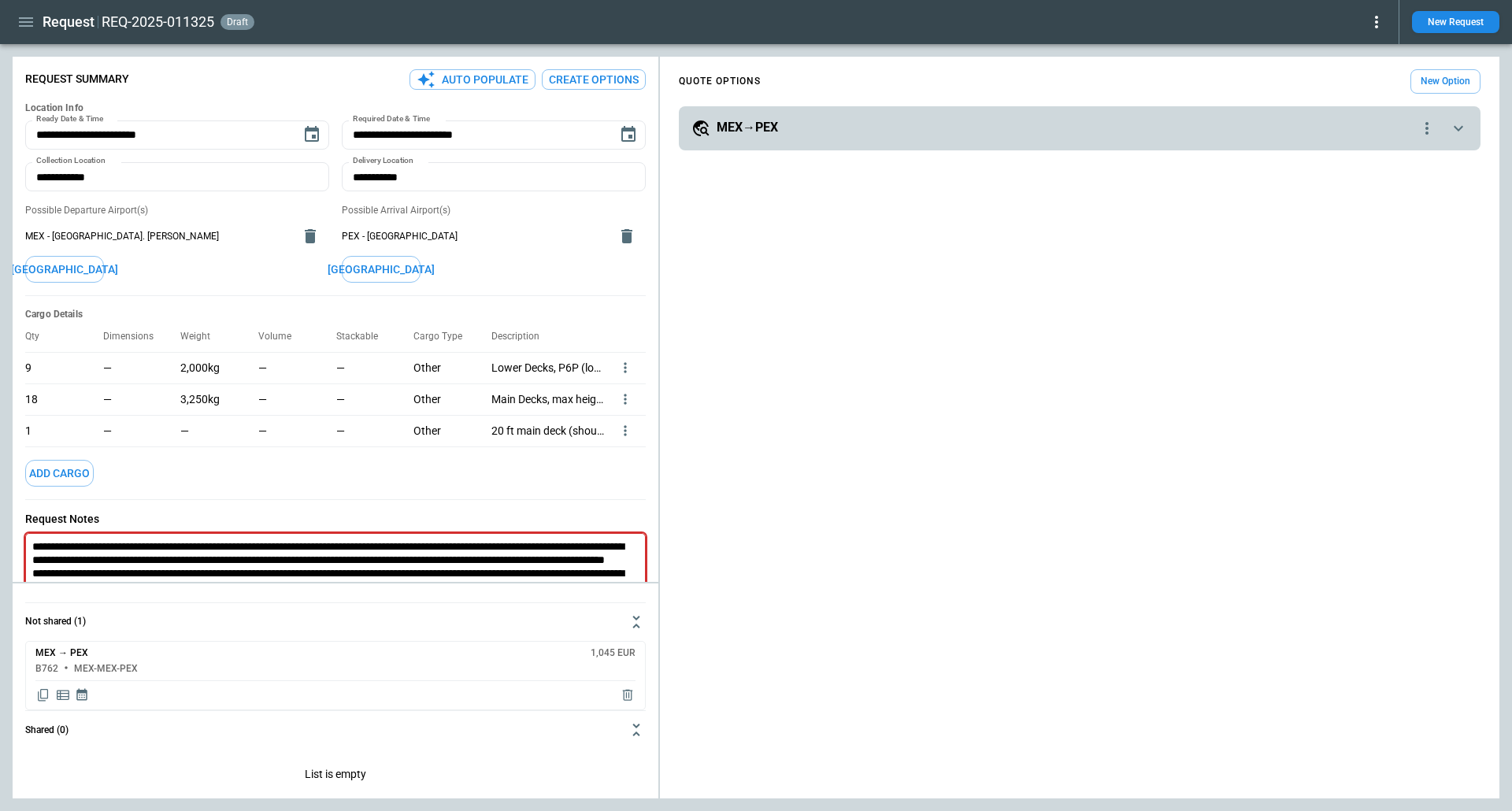
click at [1072, 120] on div "MEX→PEX" at bounding box center [1054, 128] width 726 height 19
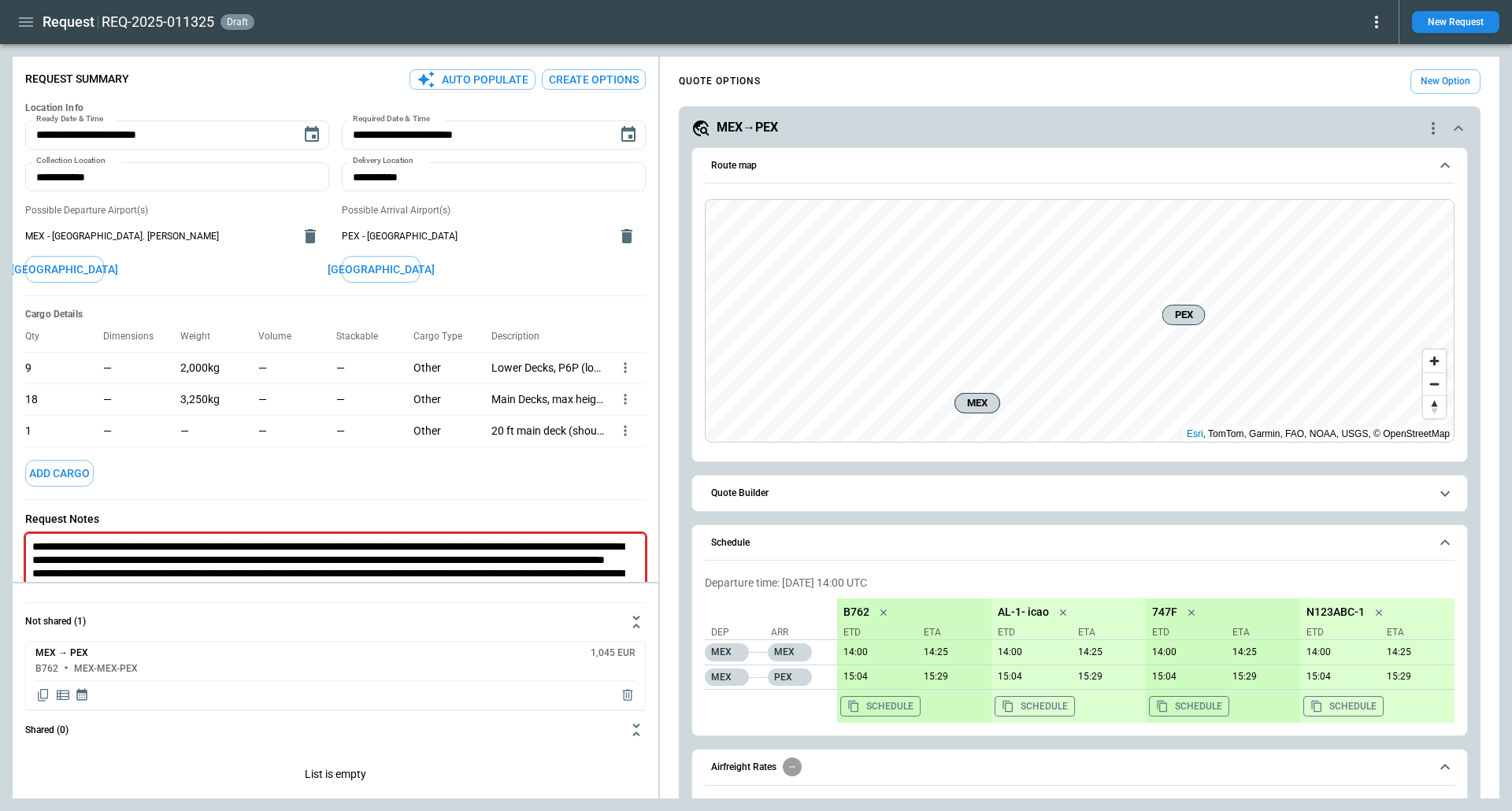
click at [897, 550] on button "Schedule" at bounding box center [1080, 543] width 750 height 37
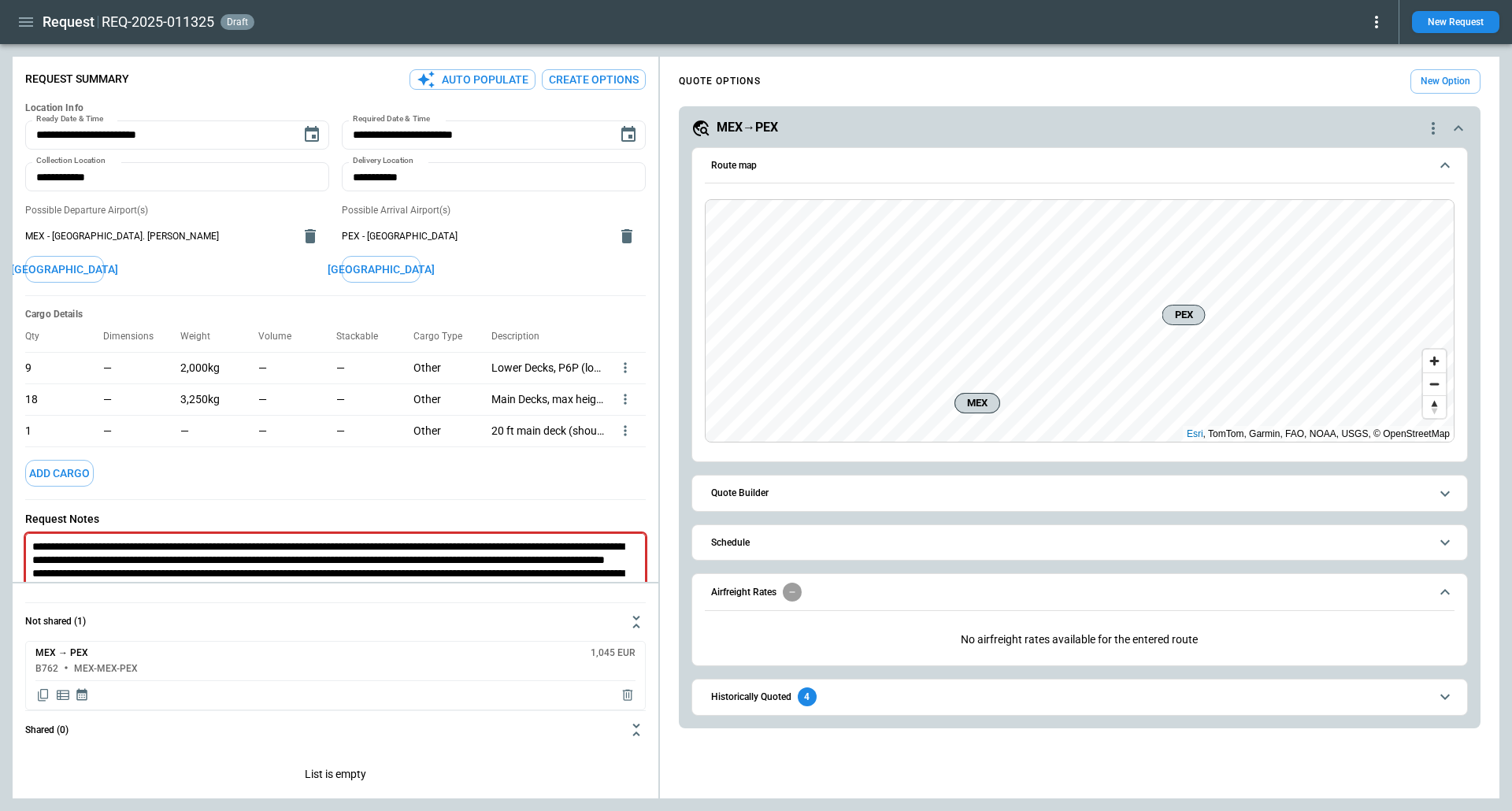
click at [303, 505] on div "Request Notes * Maximum character limit reached (2000)." at bounding box center [335, 585] width 621 height 170
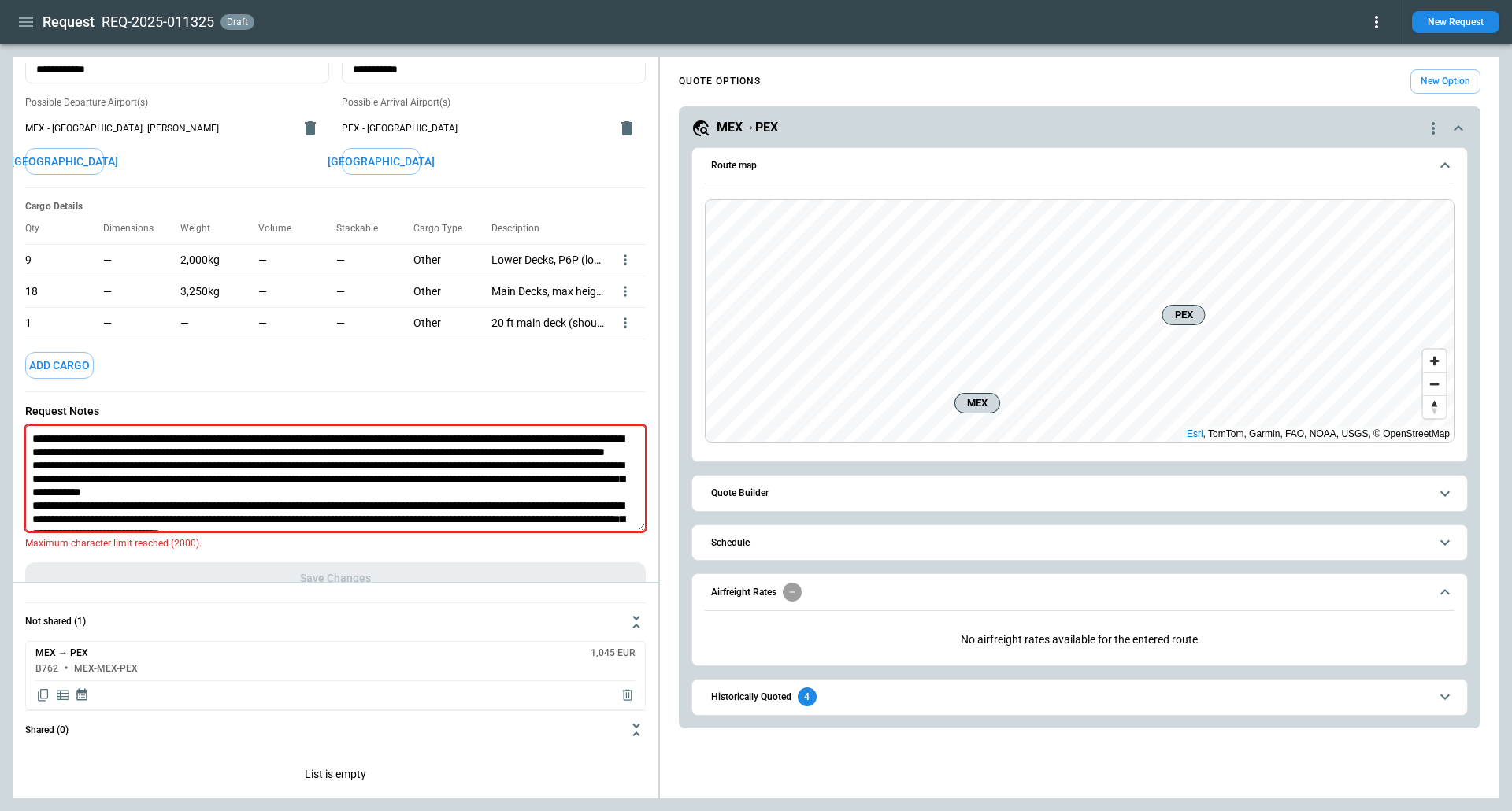
scroll to position [129, 0]
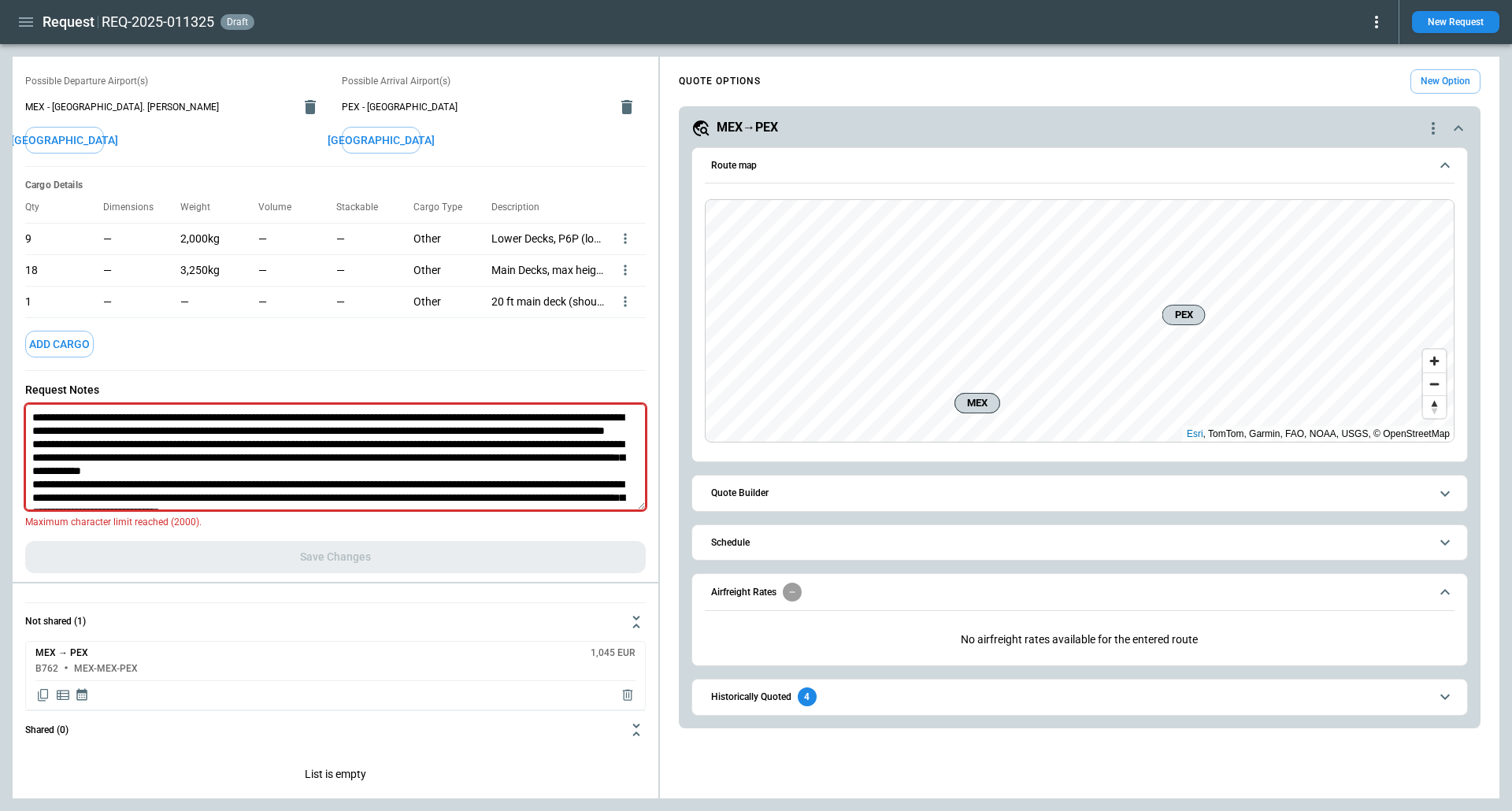
click at [309, 522] on p "Maximum character limit reached (2000)." at bounding box center [335, 522] width 621 height 12
